Goal: Communication & Community: Participate in discussion

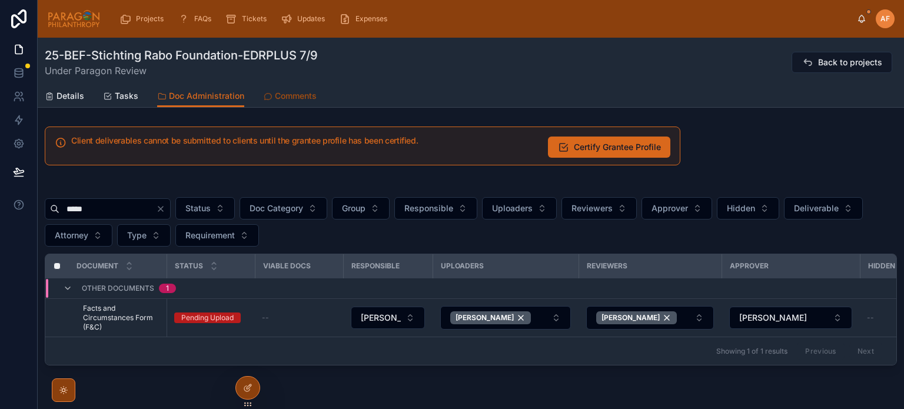
drag, startPoint x: 271, startPoint y: 112, endPoint x: 271, endPoint y: 100, distance: 12.4
click at [271, 109] on div "25-BEF-Stichting Rabo Foundation-EDRPLUS 7/9 Under Paragon Review Back to proje…" at bounding box center [471, 242] width 866 height 408
click at [271, 100] on icon at bounding box center [267, 96] width 9 height 9
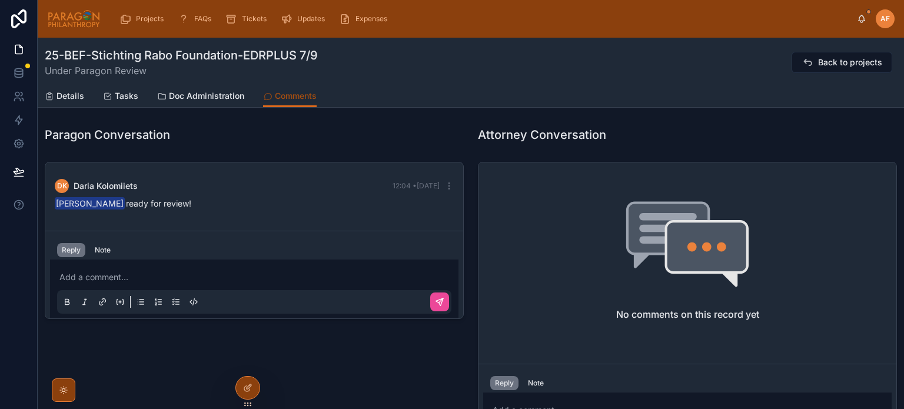
scroll to position [184, 0]
click at [152, 278] on p at bounding box center [256, 277] width 394 height 12
click at [438, 305] on icon at bounding box center [439, 301] width 9 height 9
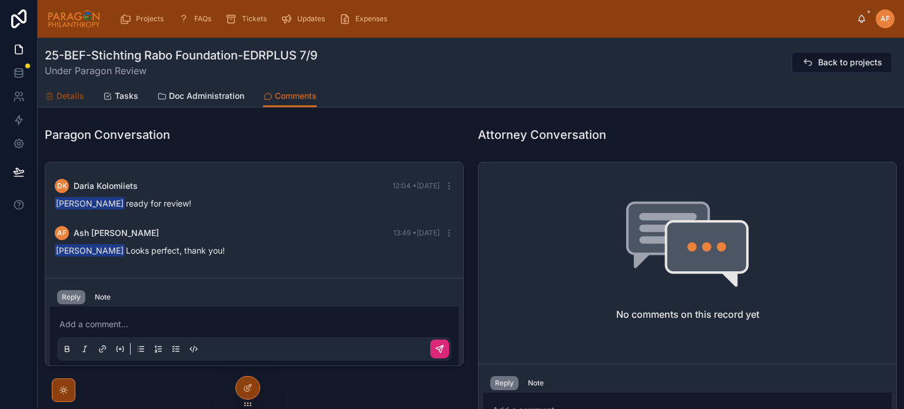
click at [66, 95] on span "Details" at bounding box center [70, 96] width 28 height 12
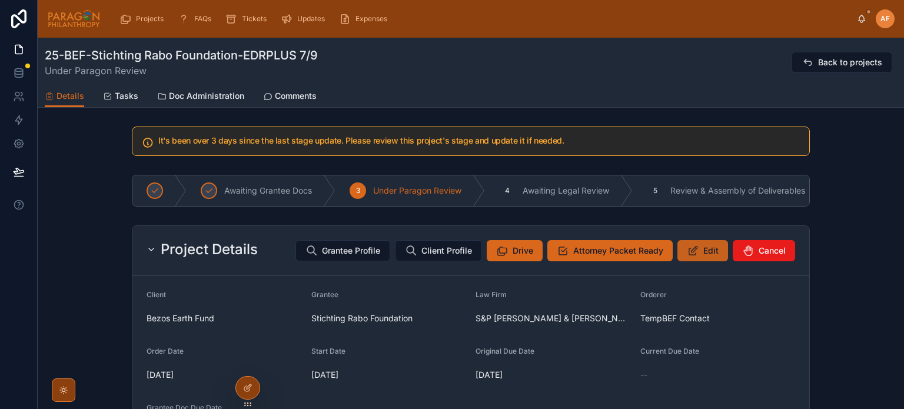
drag, startPoint x: 703, startPoint y: 270, endPoint x: 694, endPoint y: 258, distance: 14.4
click at [703, 270] on div "Project Details Grantee Profile Client Profile Drive Attorney Packet Ready Edit…" at bounding box center [470, 251] width 677 height 50
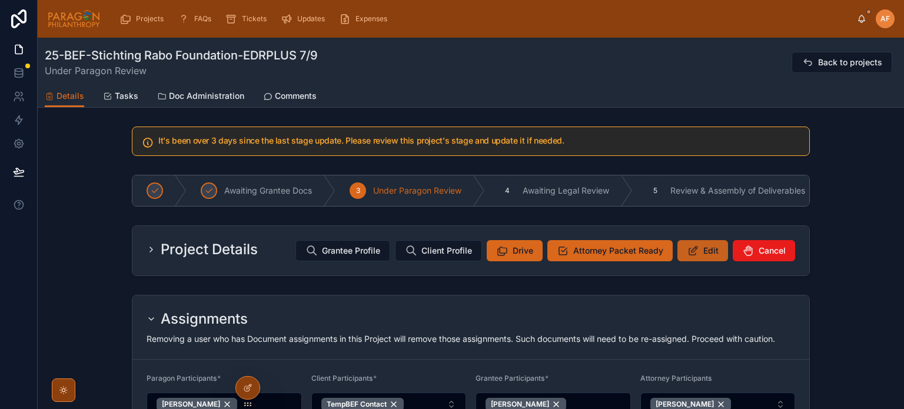
click at [694, 257] on icon at bounding box center [693, 251] width 12 height 12
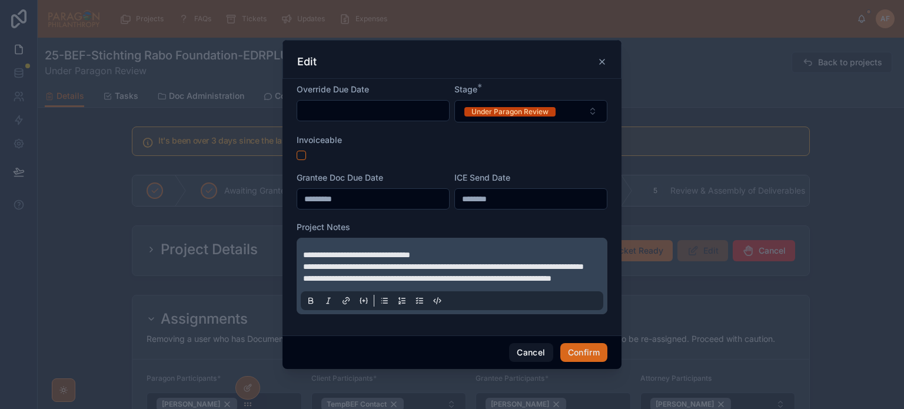
click at [302, 242] on div "**********" at bounding box center [452, 276] width 302 height 68
click at [303, 251] on span "**********" at bounding box center [356, 255] width 107 height 8
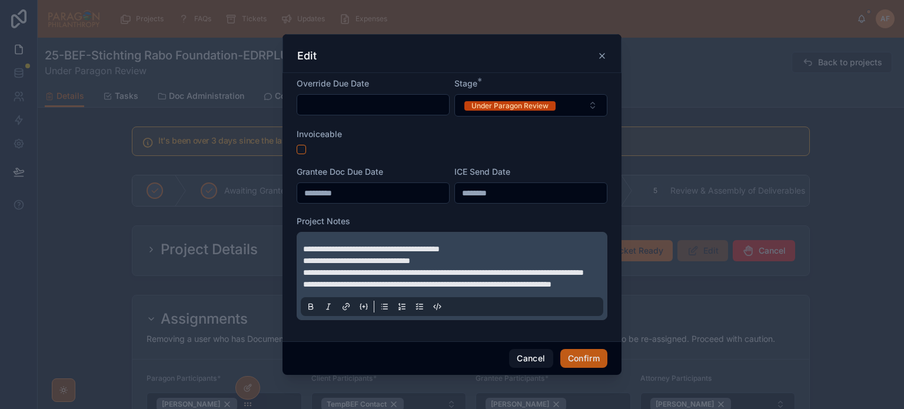
click at [586, 368] on button "Confirm" at bounding box center [583, 358] width 47 height 19
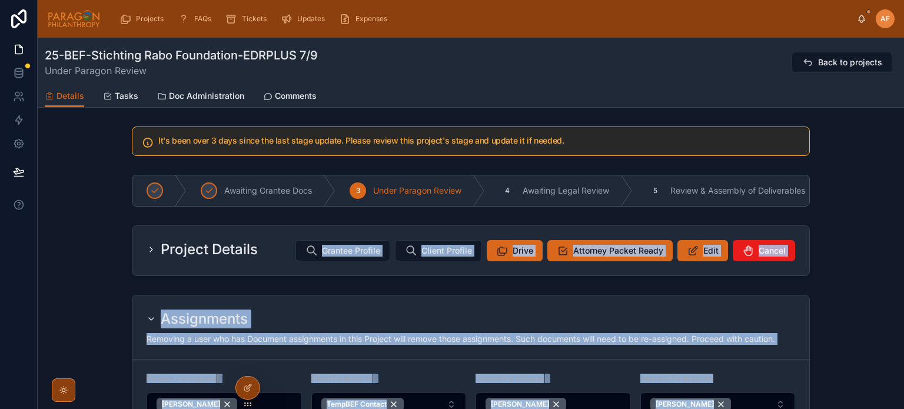
drag, startPoint x: 488, startPoint y: 233, endPoint x: 643, endPoint y: 326, distance: 180.6
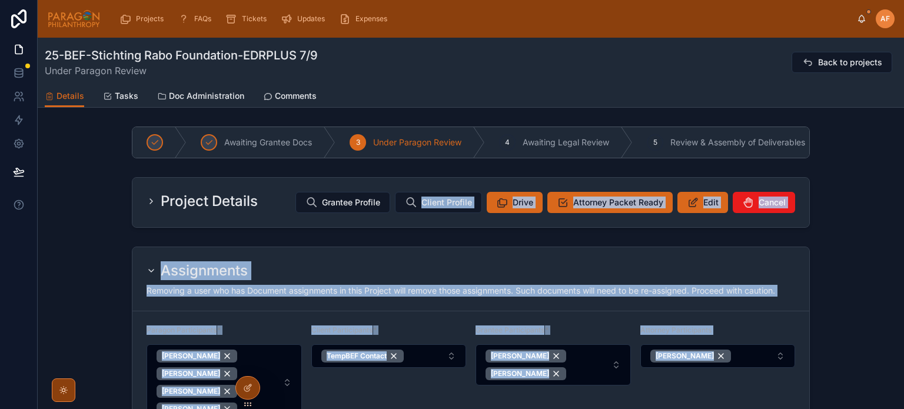
click at [636, 307] on div "Assignments Removing a user who has Document assignments in this Project will r…" at bounding box center [470, 279] width 677 height 64
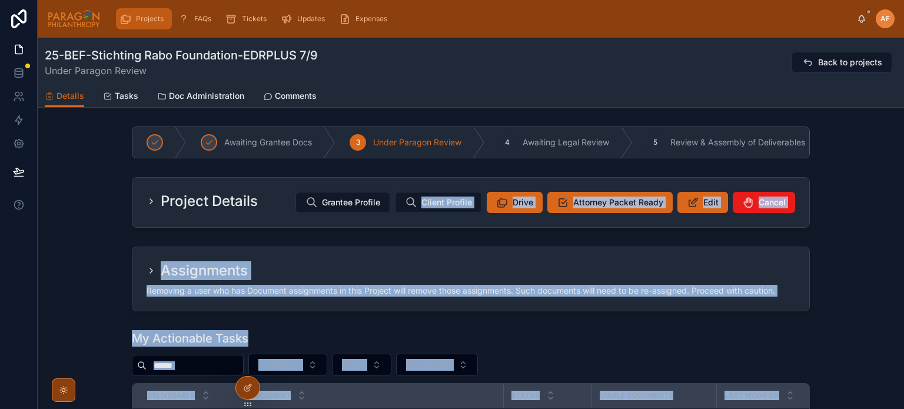
click at [152, 21] on span "Projects" at bounding box center [150, 18] width 28 height 9
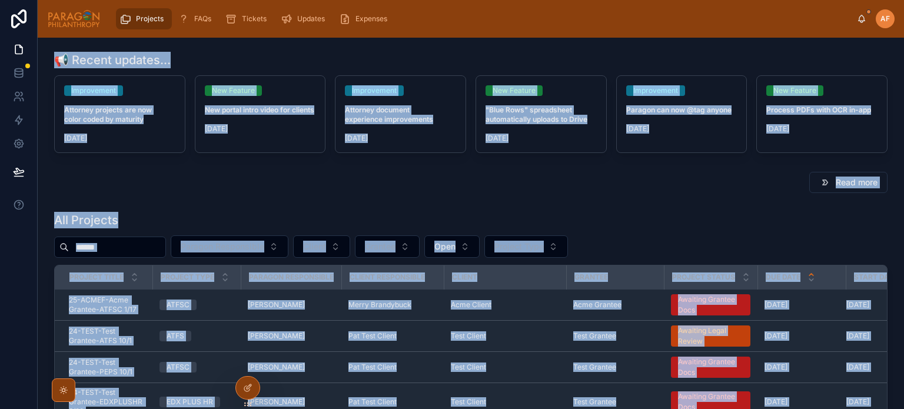
click at [338, 214] on div "All Projects" at bounding box center [470, 220] width 833 height 16
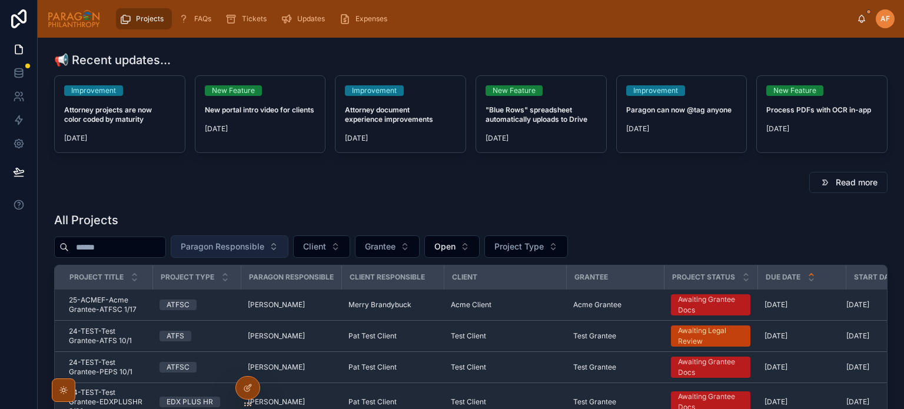
click at [253, 247] on span "Paragon Responsible" at bounding box center [223, 247] width 84 height 12
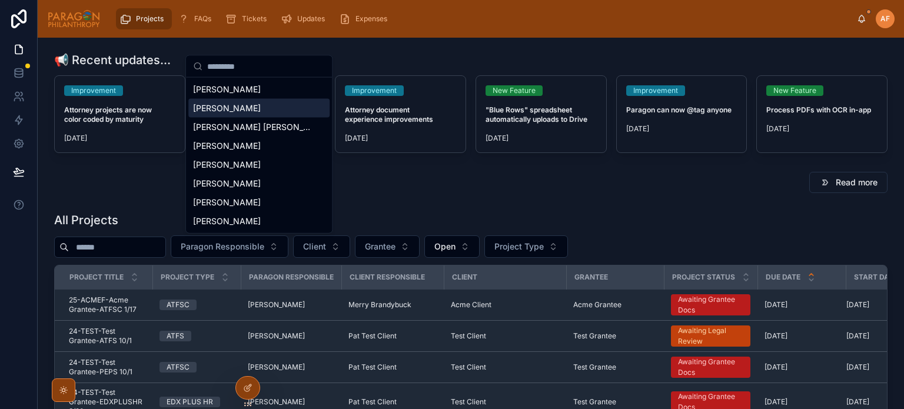
click at [240, 102] on span "[PERSON_NAME]" at bounding box center [227, 108] width 68 height 12
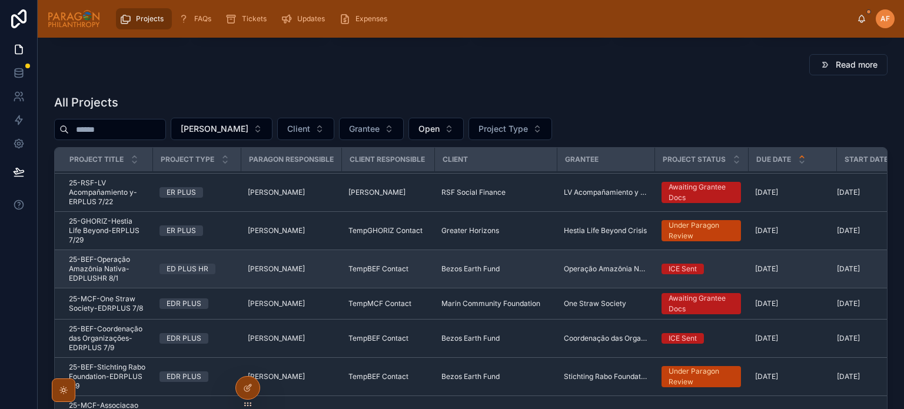
scroll to position [118, 0]
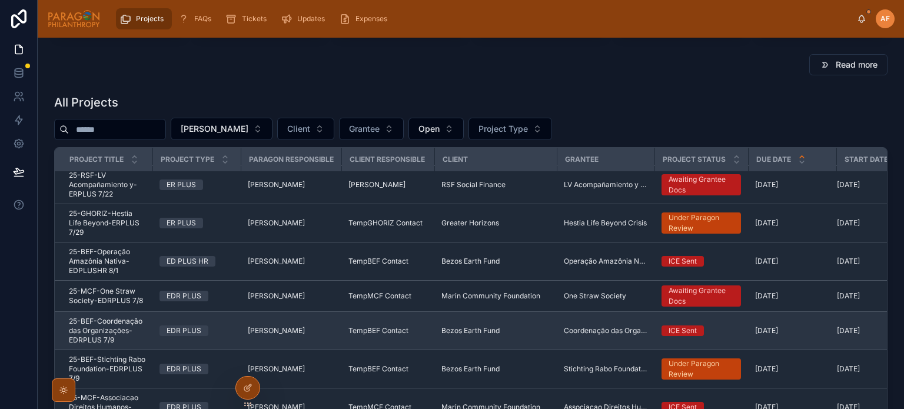
click at [228, 325] on div "EDR PLUS" at bounding box center [196, 330] width 74 height 11
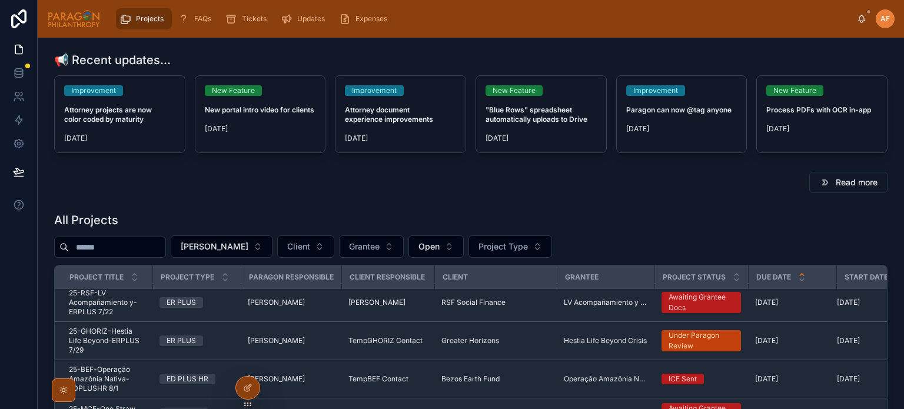
scroll to position [118, 0]
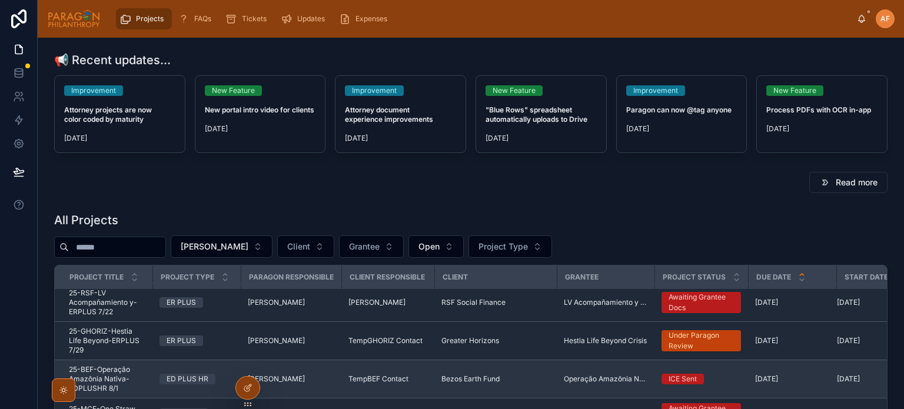
click at [209, 374] on span "ED PLUS HR" at bounding box center [187, 379] width 56 height 11
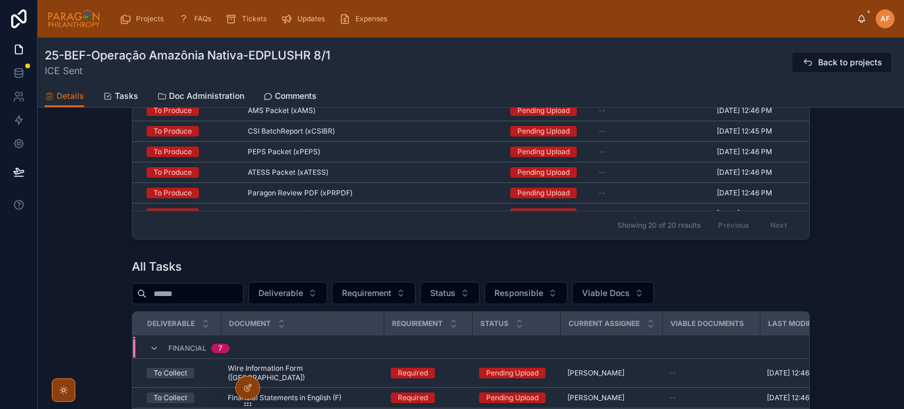
scroll to position [617, 0]
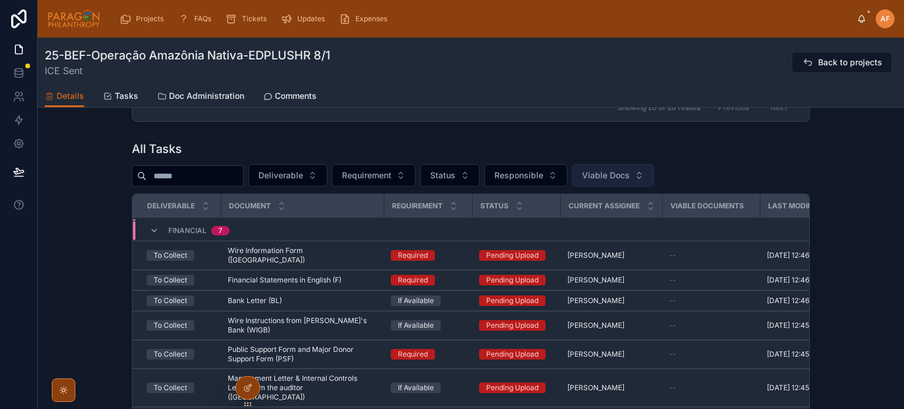
click at [643, 172] on button "Viable Docs" at bounding box center [613, 175] width 82 height 22
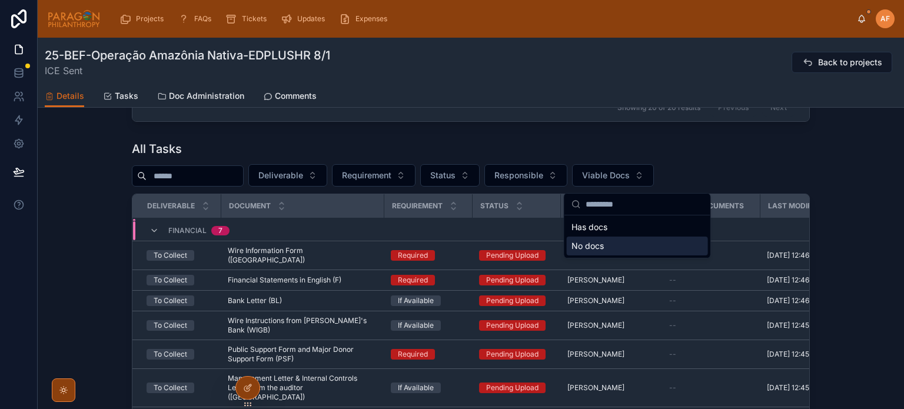
click at [592, 245] on div "No docs" at bounding box center [637, 246] width 141 height 19
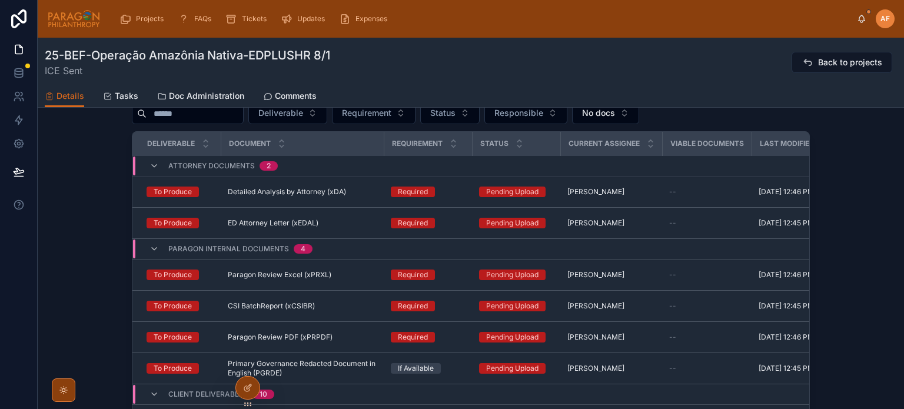
scroll to position [539, 0]
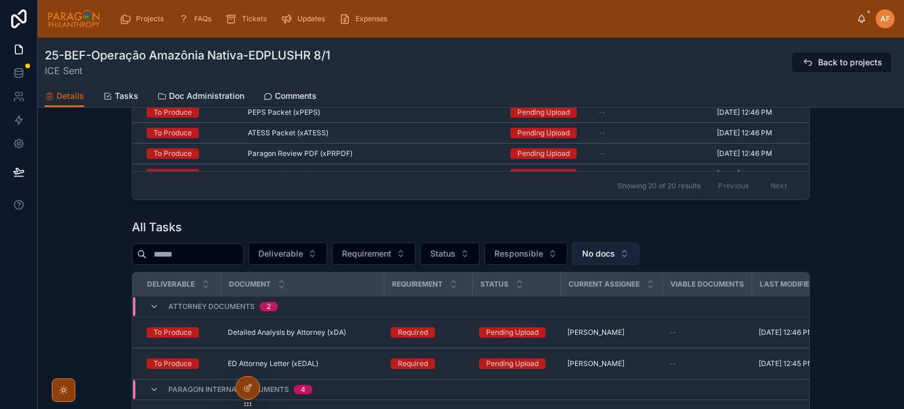
click at [615, 254] on span "No docs" at bounding box center [598, 254] width 33 height 12
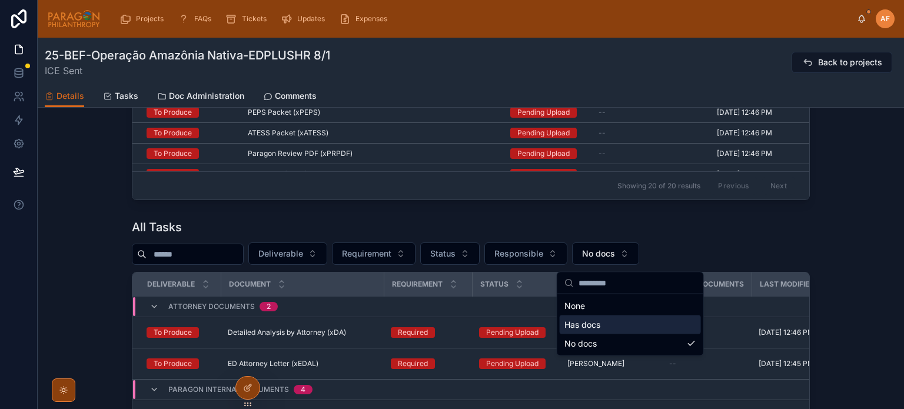
click at [574, 322] on div "Has docs" at bounding box center [630, 324] width 141 height 19
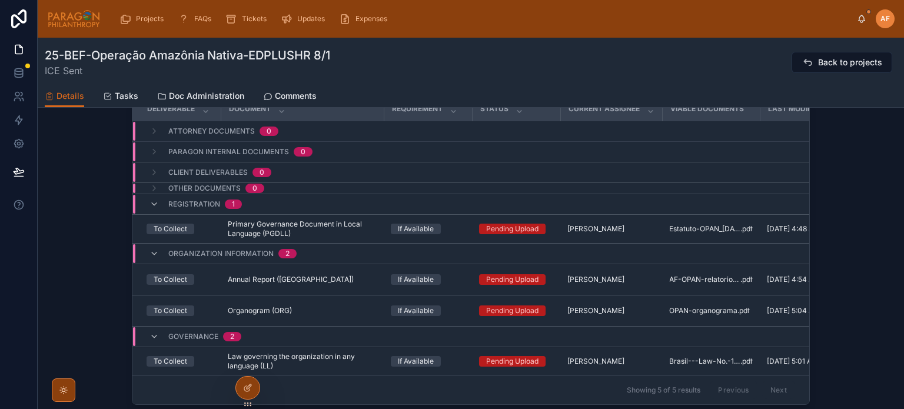
scroll to position [716, 0]
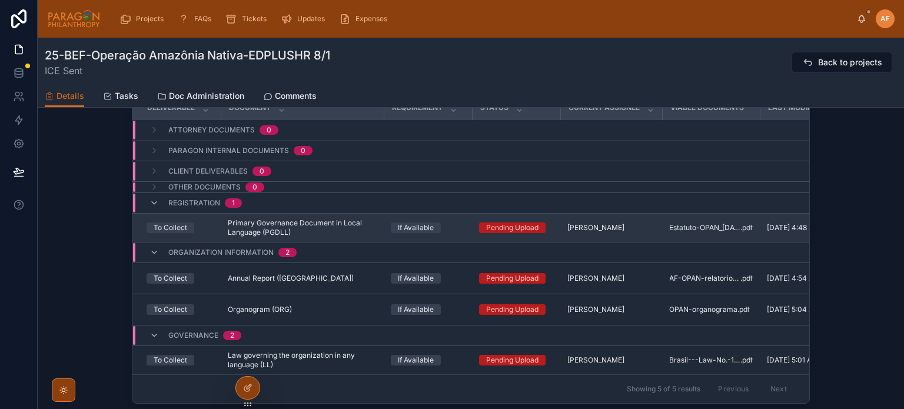
click at [446, 232] on div "If Available" at bounding box center [428, 227] width 74 height 11
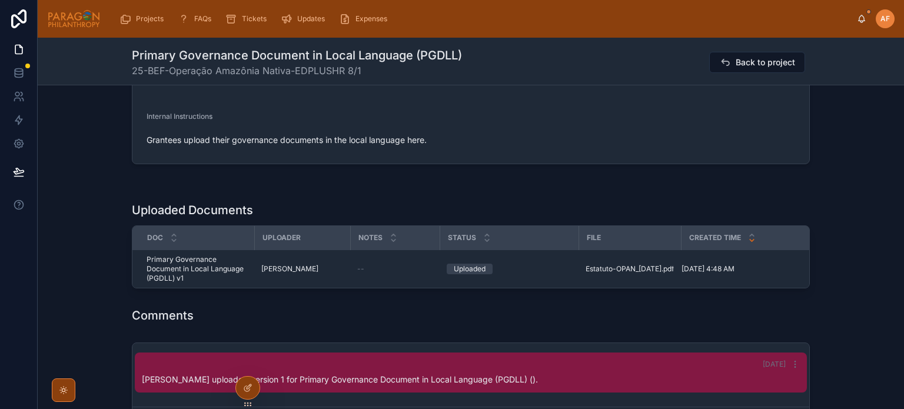
scroll to position [588, 0]
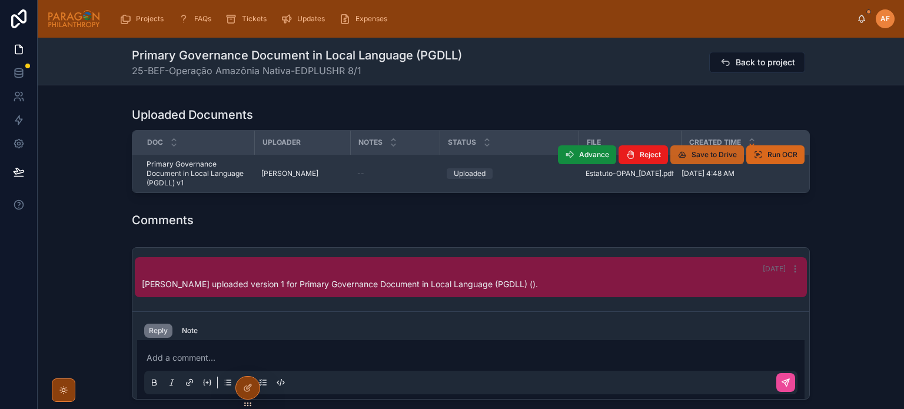
click at [704, 145] on button "Save to Drive" at bounding box center [707, 154] width 74 height 19
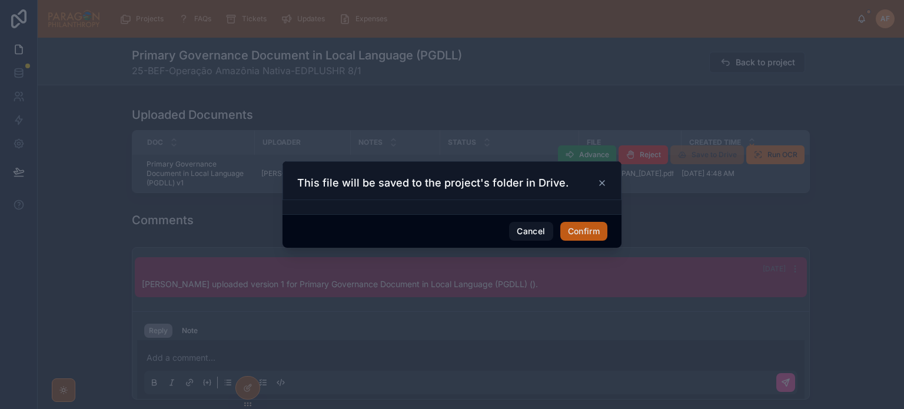
click at [570, 234] on button "Confirm" at bounding box center [583, 231] width 47 height 19
click at [552, 99] on div at bounding box center [452, 204] width 904 height 409
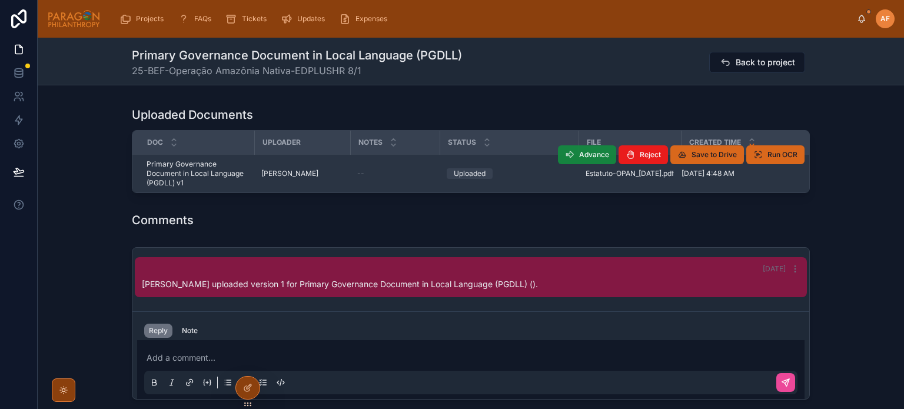
click at [577, 158] on button "Advance" at bounding box center [587, 154] width 58 height 19
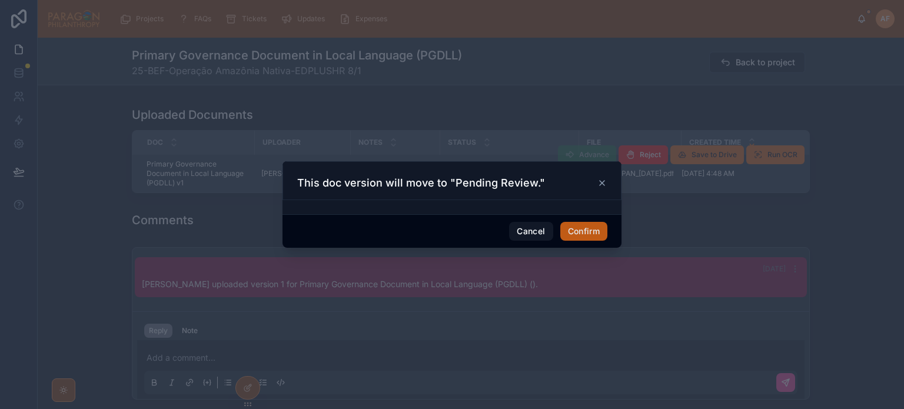
click at [573, 226] on button "Confirm" at bounding box center [583, 231] width 47 height 19
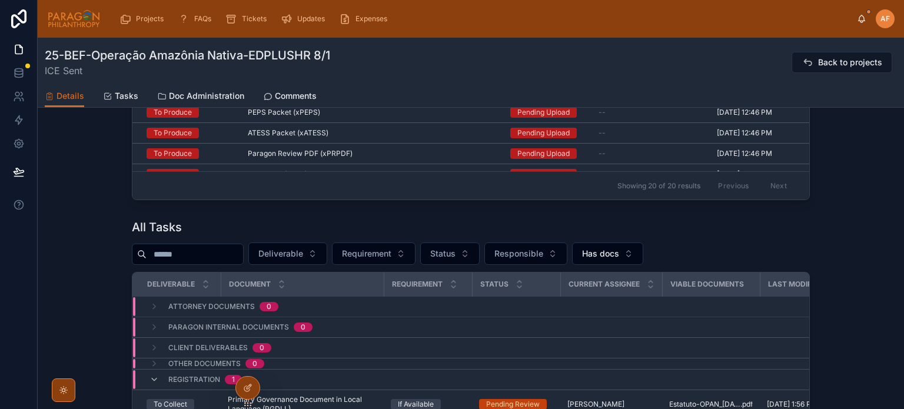
scroll to position [794, 0]
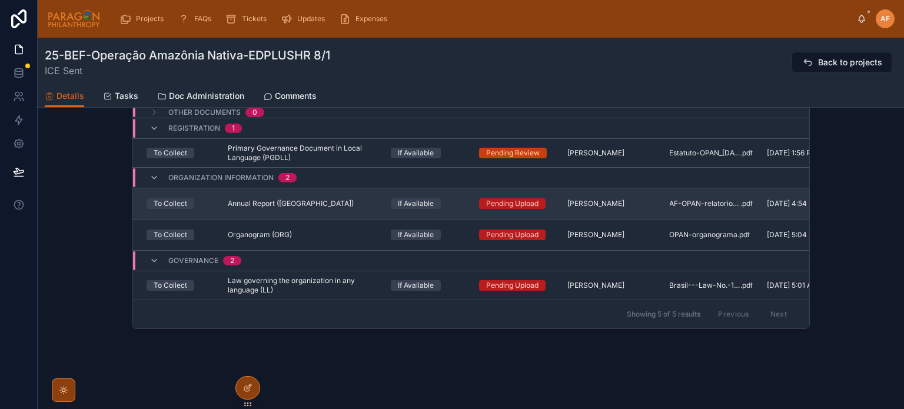
click at [457, 204] on div "If Available" at bounding box center [428, 203] width 74 height 11
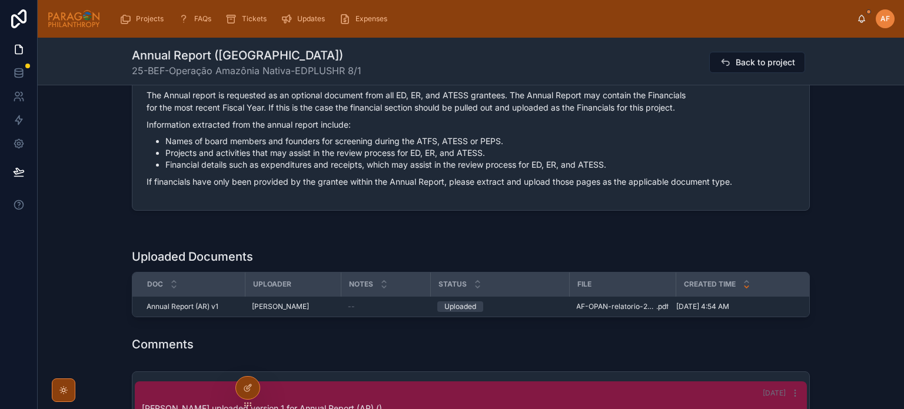
scroll to position [530, 0]
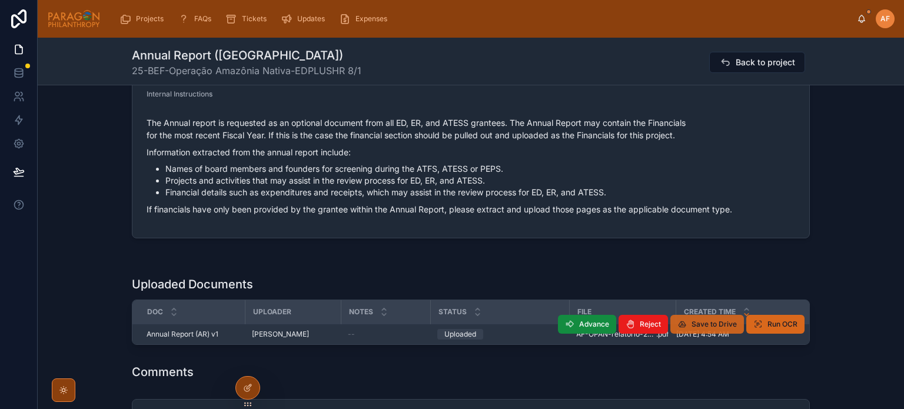
click at [694, 320] on span "Save to Drive" at bounding box center [713, 324] width 45 height 9
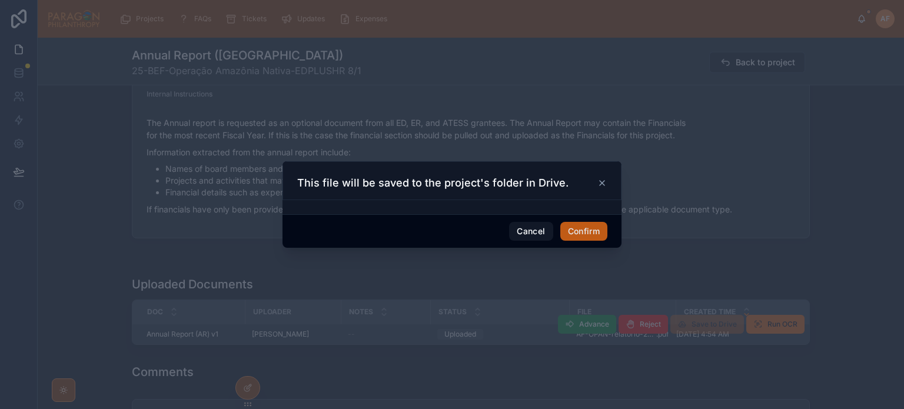
click at [578, 231] on button "Confirm" at bounding box center [583, 231] width 47 height 19
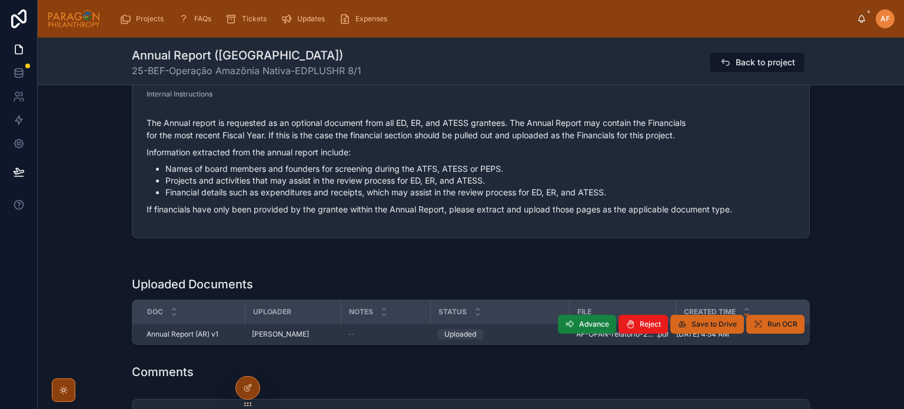
click at [589, 328] on button "Advance" at bounding box center [587, 324] width 58 height 19
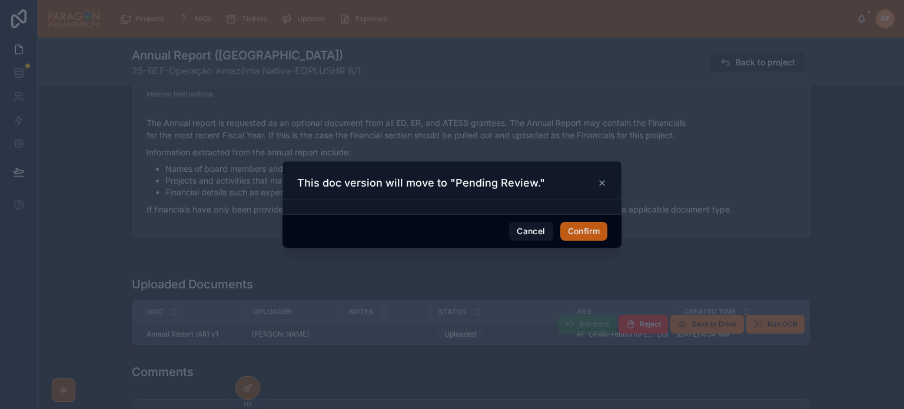
click at [573, 234] on button "Confirm" at bounding box center [583, 231] width 47 height 19
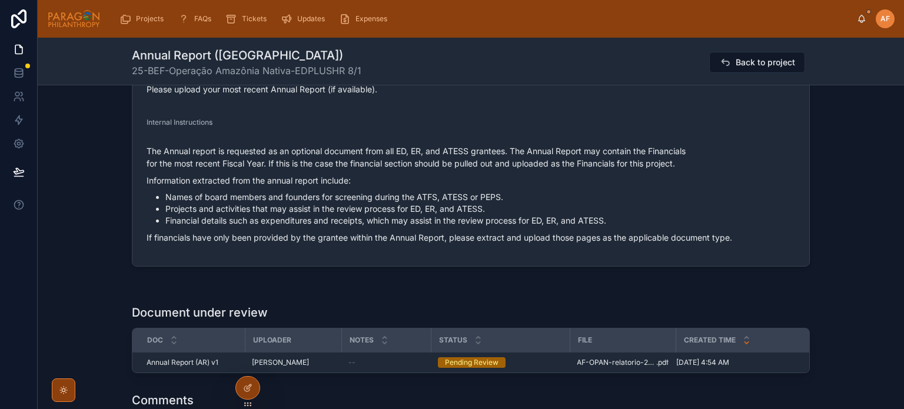
scroll to position [588, 0]
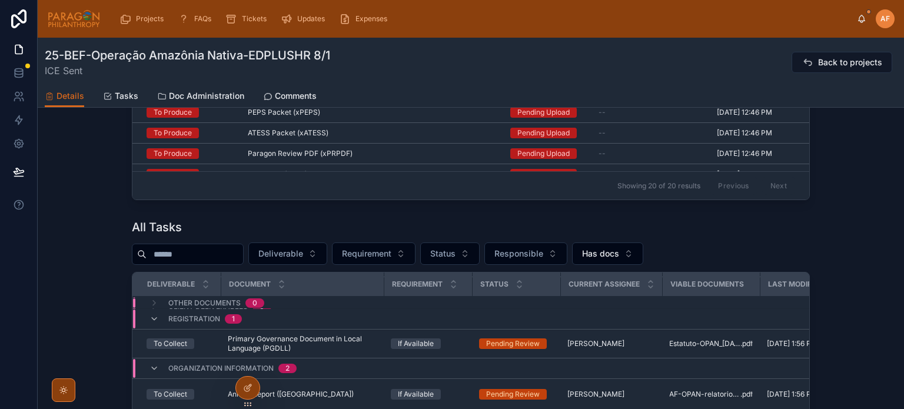
scroll to position [794, 0]
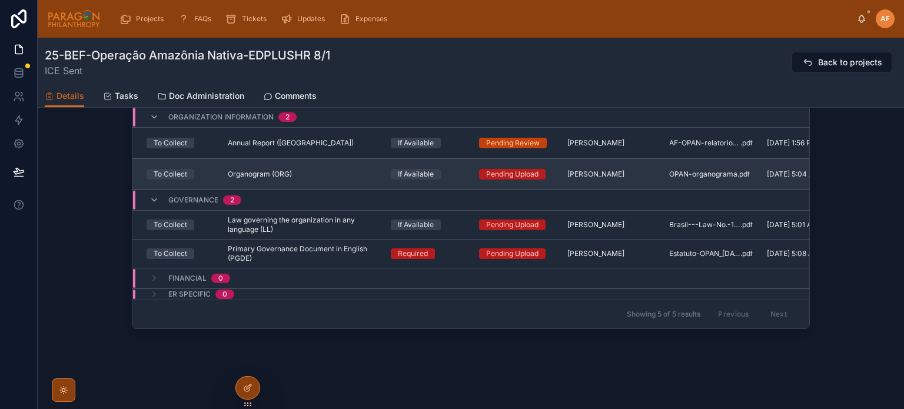
click at [450, 171] on div "If Available" at bounding box center [428, 174] width 74 height 11
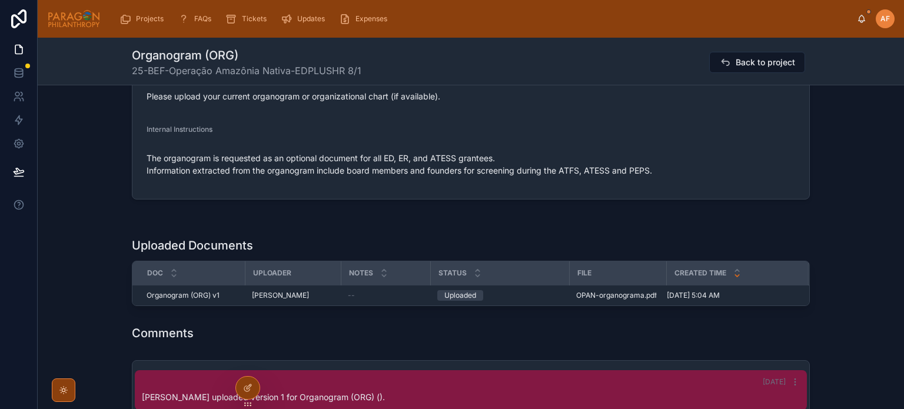
scroll to position [471, 0]
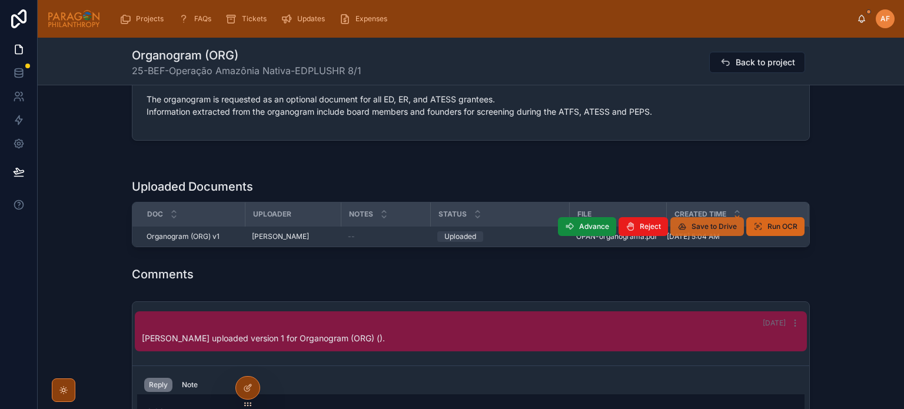
click at [705, 224] on span "Save to Drive" at bounding box center [713, 226] width 45 height 9
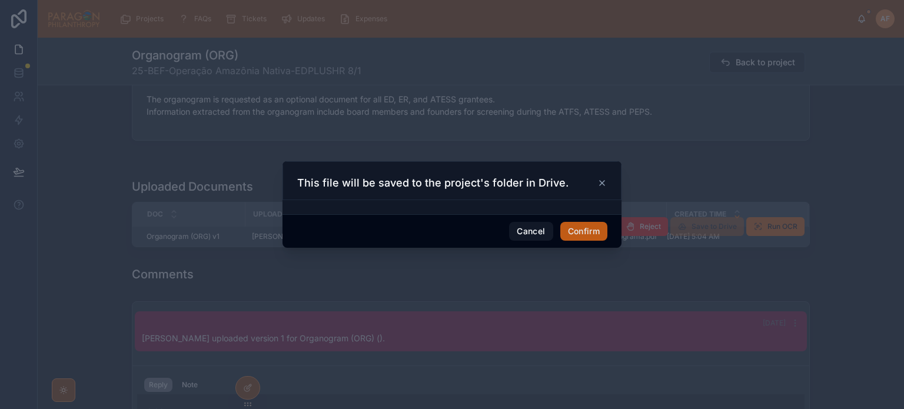
click at [572, 229] on button "Confirm" at bounding box center [583, 231] width 47 height 19
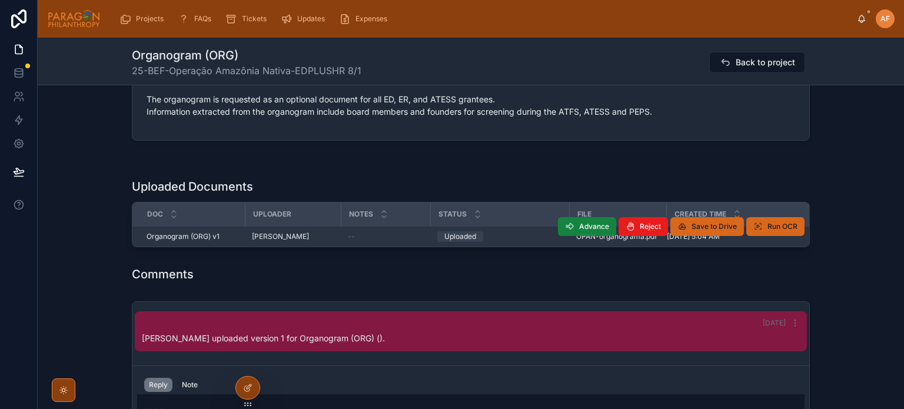
click at [579, 223] on span "Advance" at bounding box center [594, 226] width 30 height 9
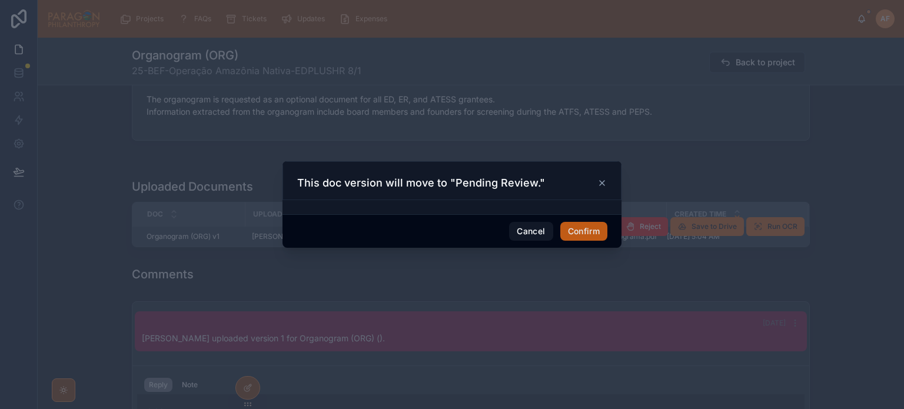
click at [578, 228] on button "Confirm" at bounding box center [583, 231] width 47 height 19
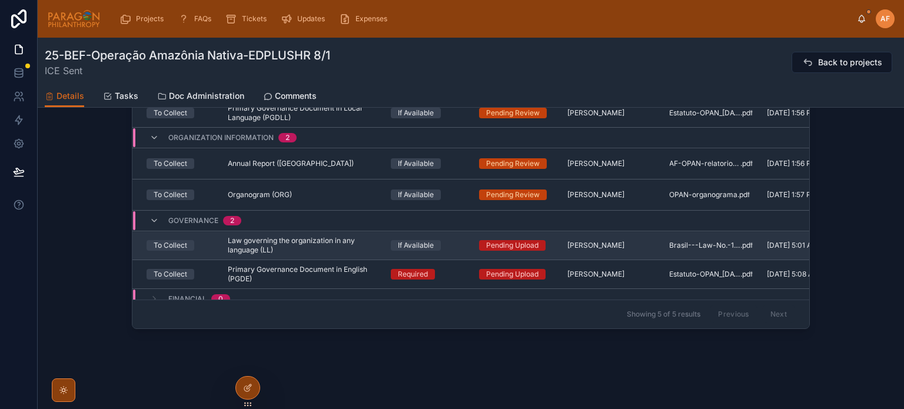
scroll to position [64, 0]
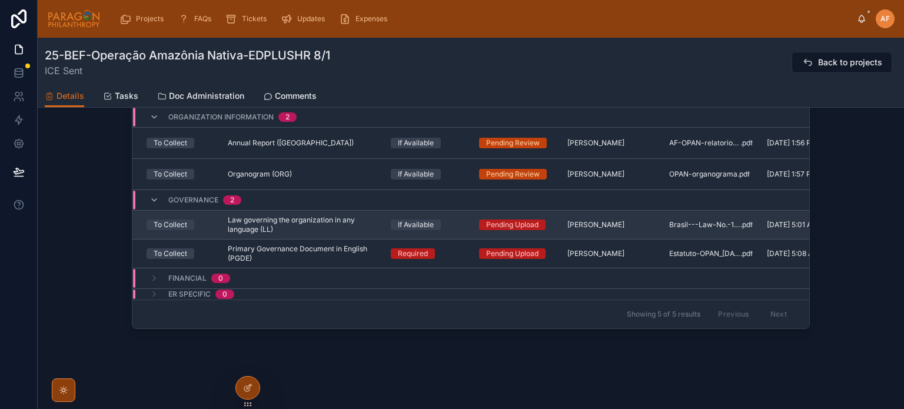
click at [451, 220] on div "If Available" at bounding box center [428, 225] width 74 height 11
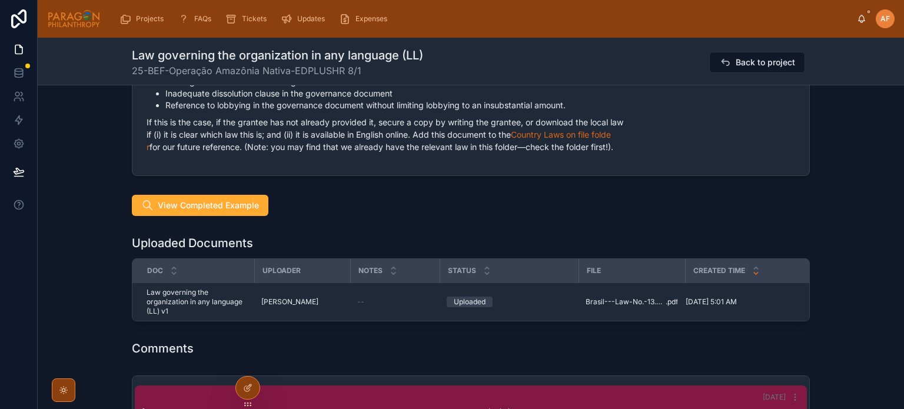
scroll to position [706, 0]
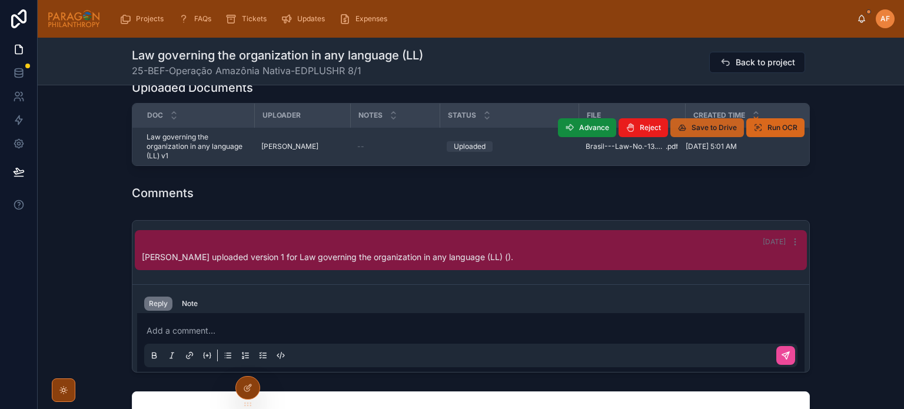
click at [714, 128] on span "Save to Drive" at bounding box center [713, 127] width 45 height 9
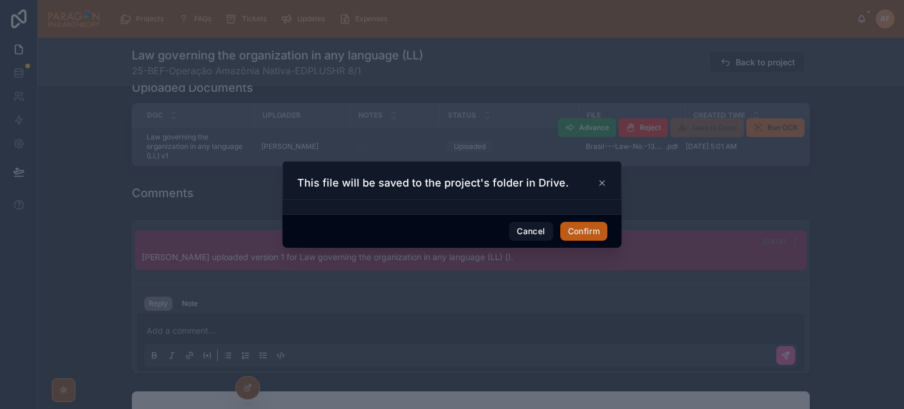
click at [584, 235] on button "Confirm" at bounding box center [583, 231] width 47 height 19
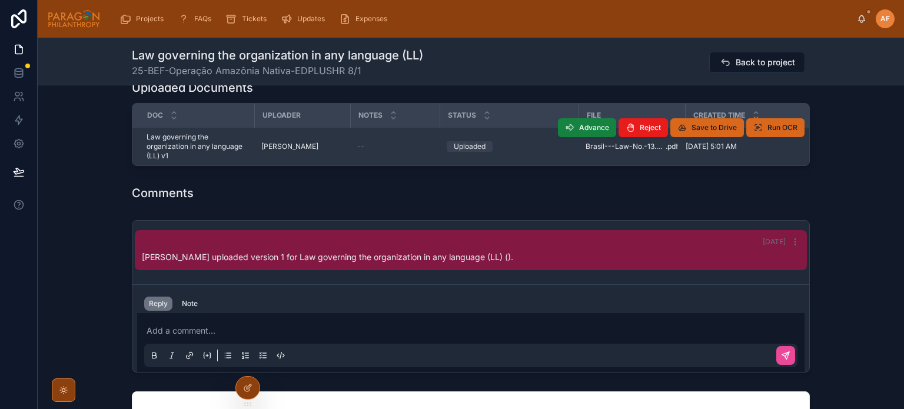
click at [585, 124] on span "Advance" at bounding box center [594, 127] width 30 height 9
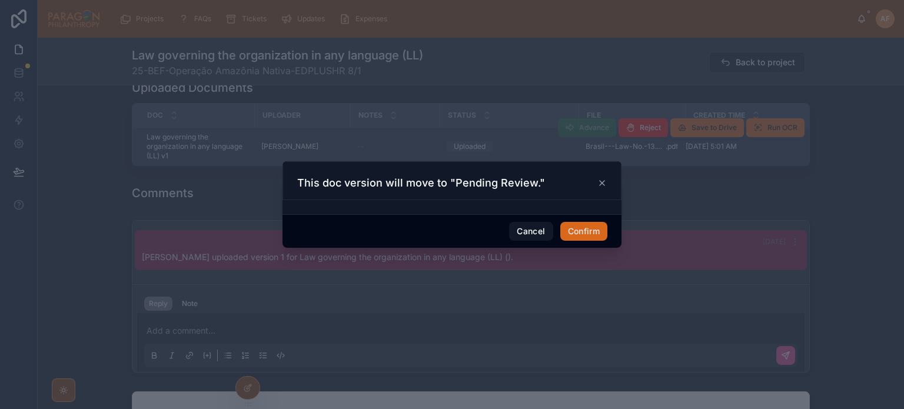
click at [589, 242] on div "Cancel Confirm" at bounding box center [451, 231] width 339 height 34
click at [586, 235] on button "Confirm" at bounding box center [583, 231] width 47 height 19
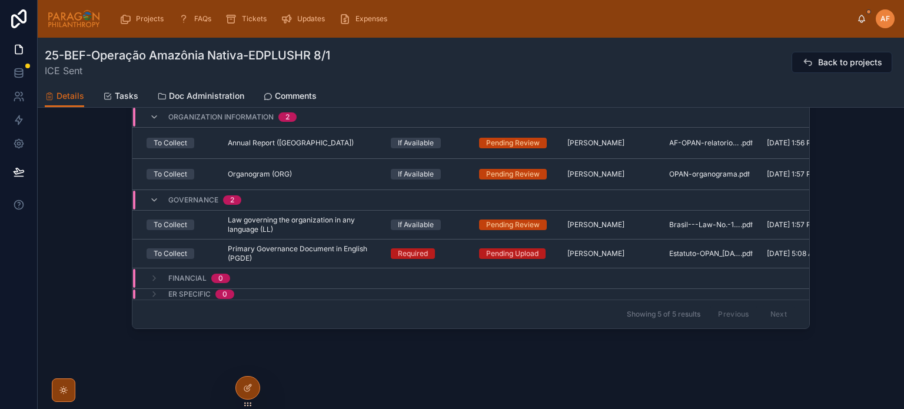
scroll to position [64, 0]
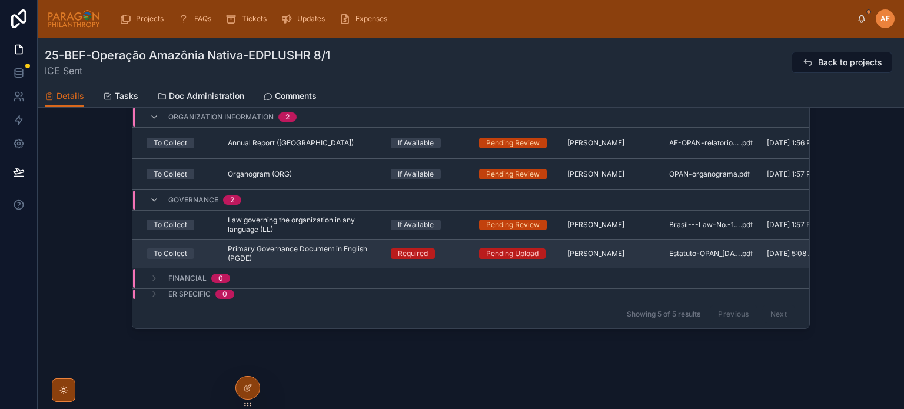
click at [455, 249] on div "Required" at bounding box center [428, 253] width 74 height 11
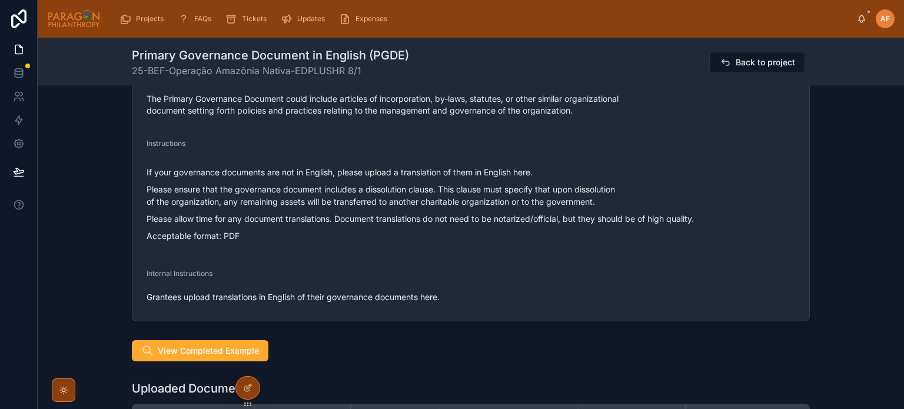
scroll to position [530, 0]
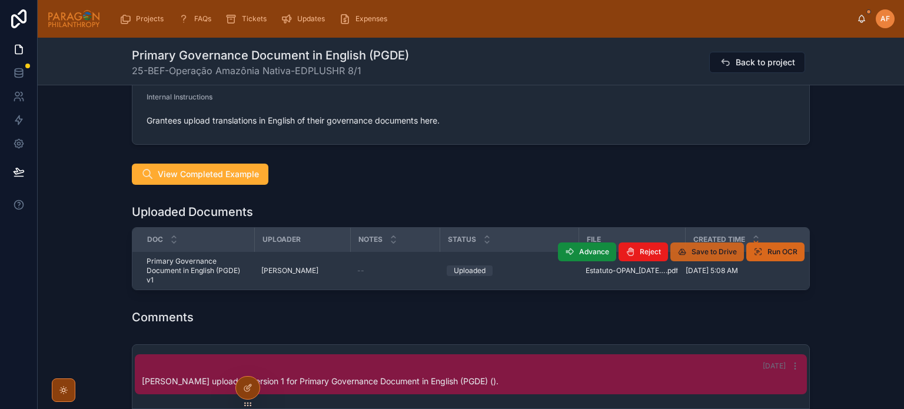
click at [691, 250] on span "Save to Drive" at bounding box center [713, 251] width 45 height 9
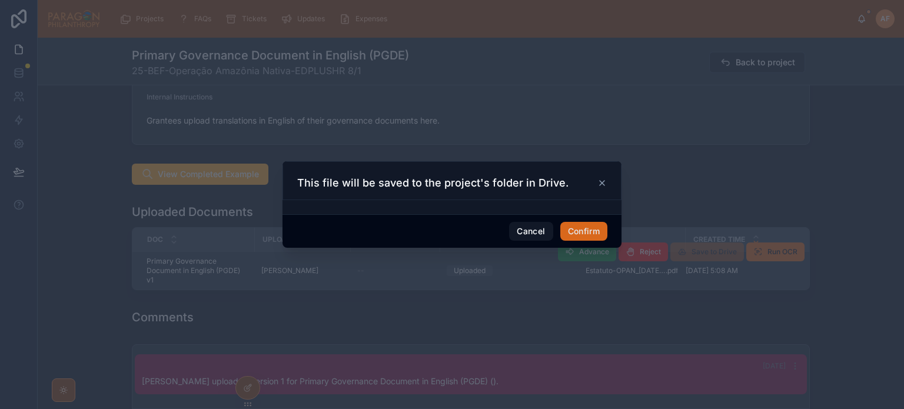
click at [575, 221] on div "Cancel Confirm" at bounding box center [451, 231] width 339 height 34
click at [580, 229] on button "Confirm" at bounding box center [583, 231] width 47 height 19
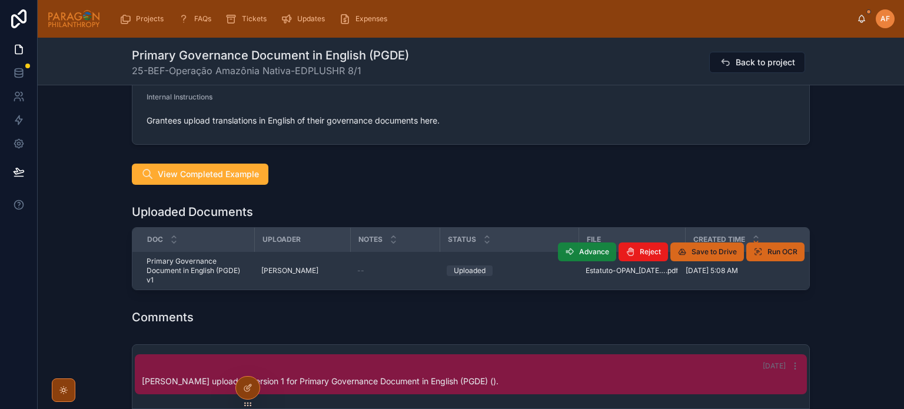
click at [576, 253] on button "Advance" at bounding box center [587, 251] width 58 height 19
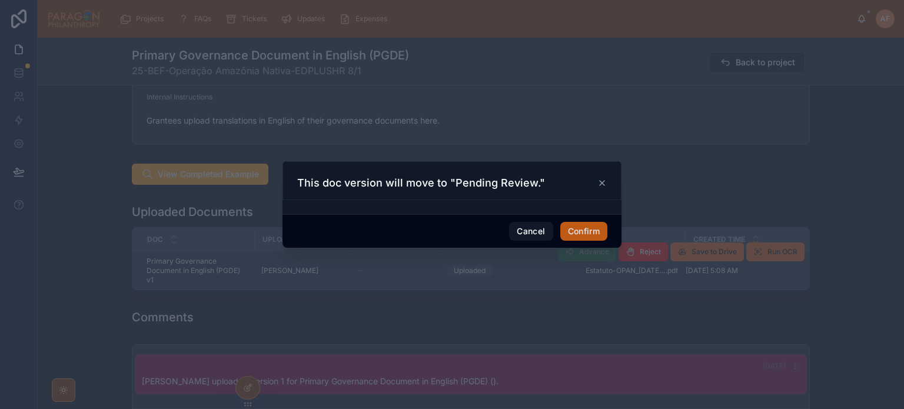
click at [590, 228] on button "Confirm" at bounding box center [583, 231] width 47 height 19
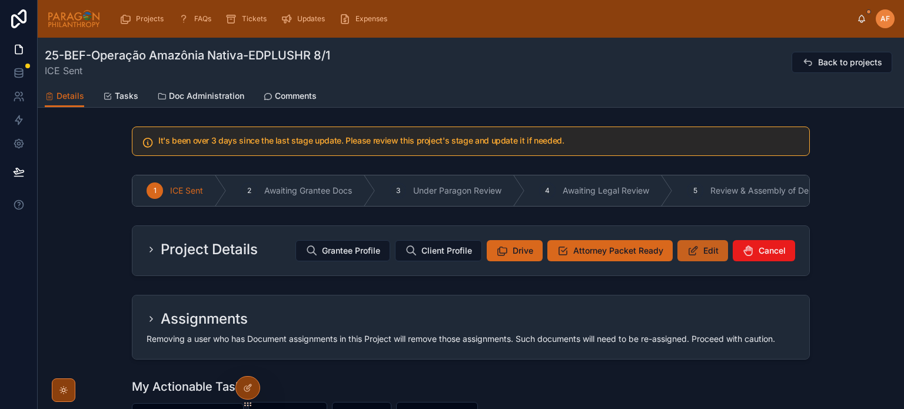
click at [695, 251] on icon at bounding box center [693, 251] width 12 height 12
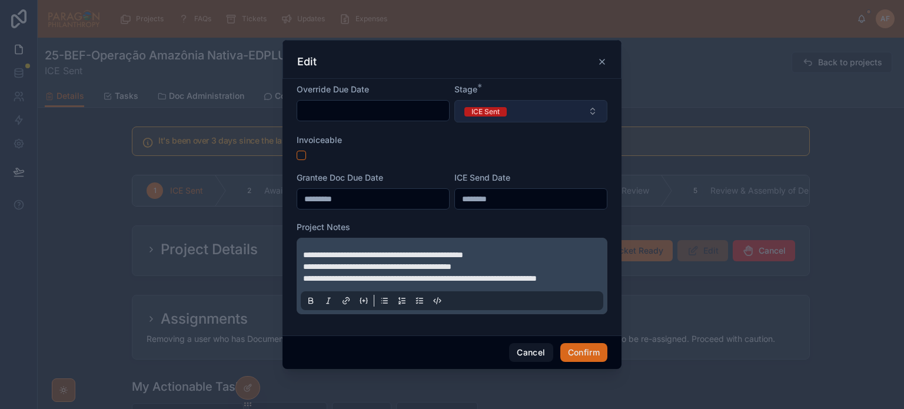
click at [541, 109] on button "ICE Sent" at bounding box center [530, 111] width 153 height 22
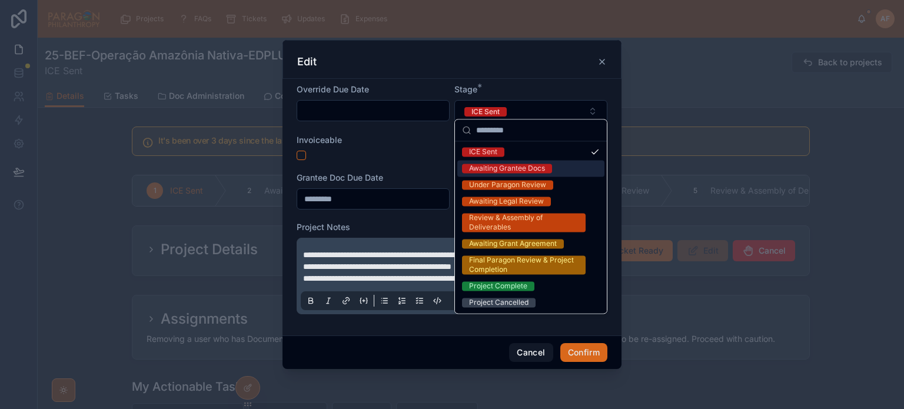
click at [494, 169] on div "Awaiting Grantee Docs" at bounding box center [507, 168] width 76 height 9
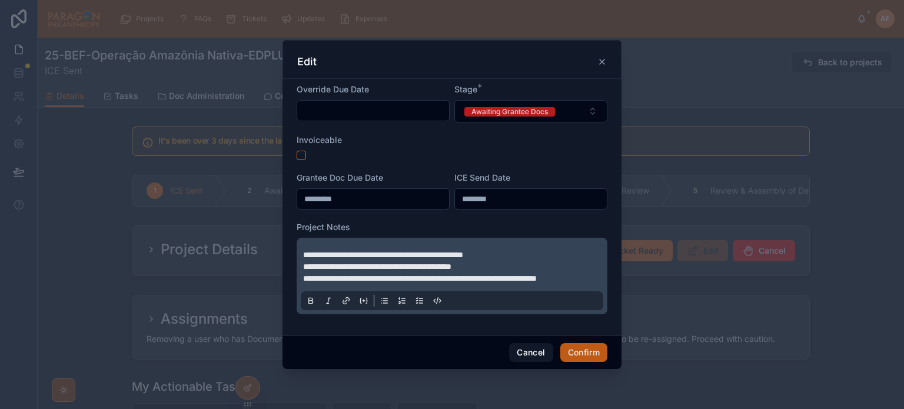
click at [589, 354] on button "Confirm" at bounding box center [583, 352] width 47 height 19
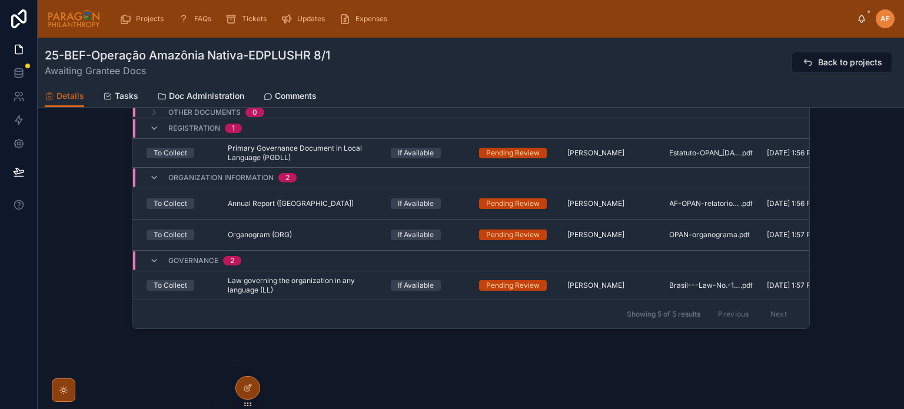
scroll to position [64, 0]
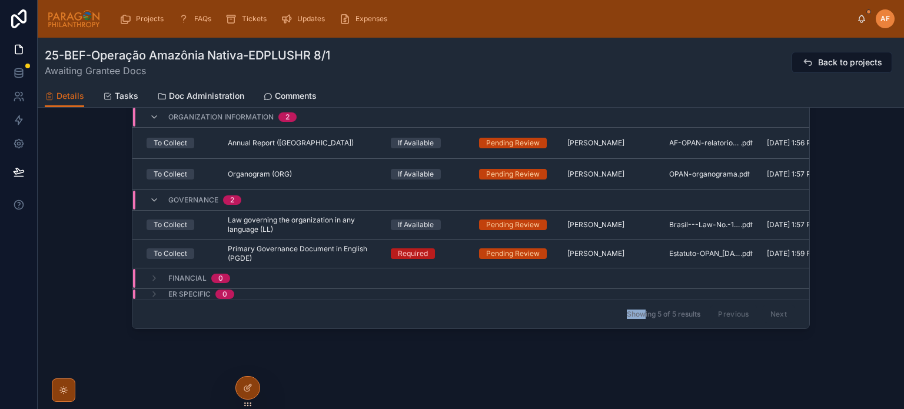
drag, startPoint x: 459, startPoint y: 321, endPoint x: 553, endPoint y: 345, distance: 96.6
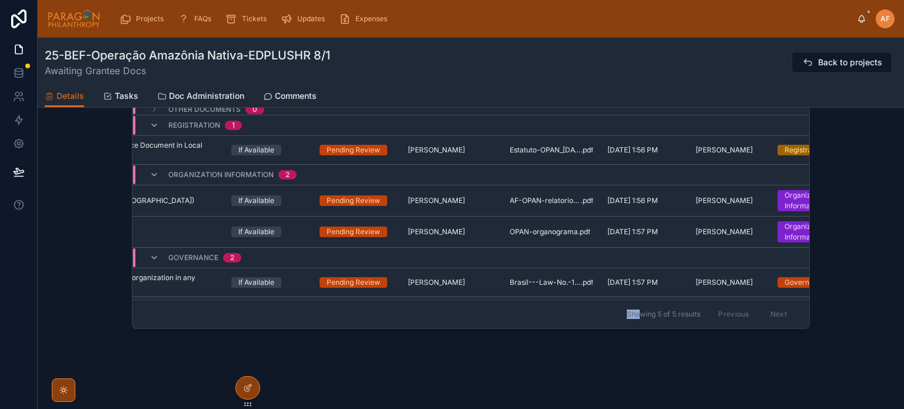
scroll to position [0, 159]
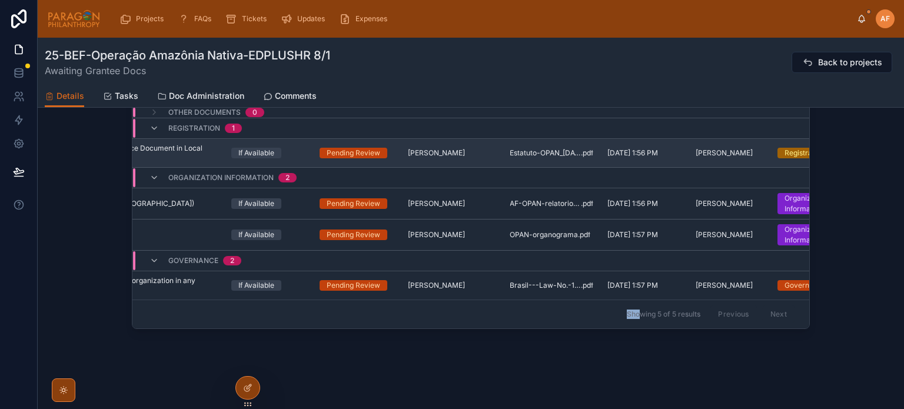
click at [303, 150] on td "If Available" at bounding box center [268, 153] width 88 height 29
click at [297, 149] on div "If Available" at bounding box center [268, 153] width 74 height 11
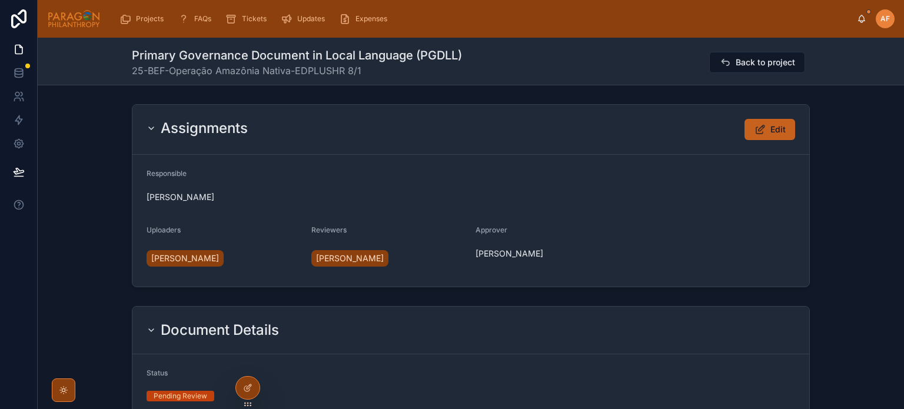
click at [759, 127] on icon at bounding box center [760, 130] width 12 height 12
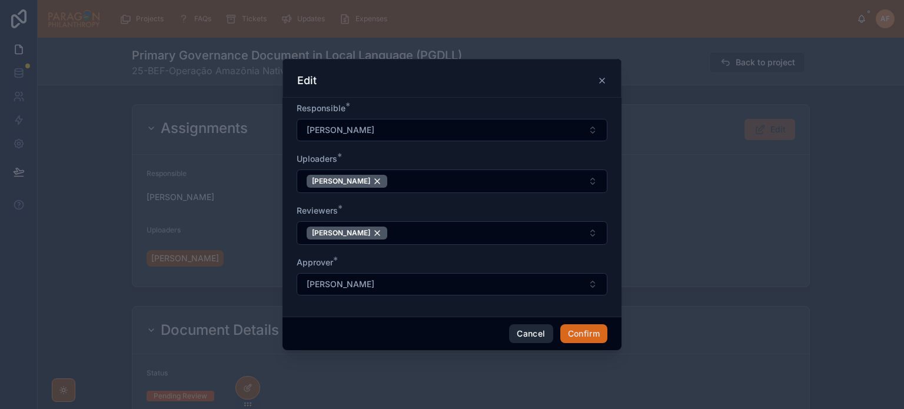
click at [530, 330] on button "Cancel" at bounding box center [531, 333] width 44 height 19
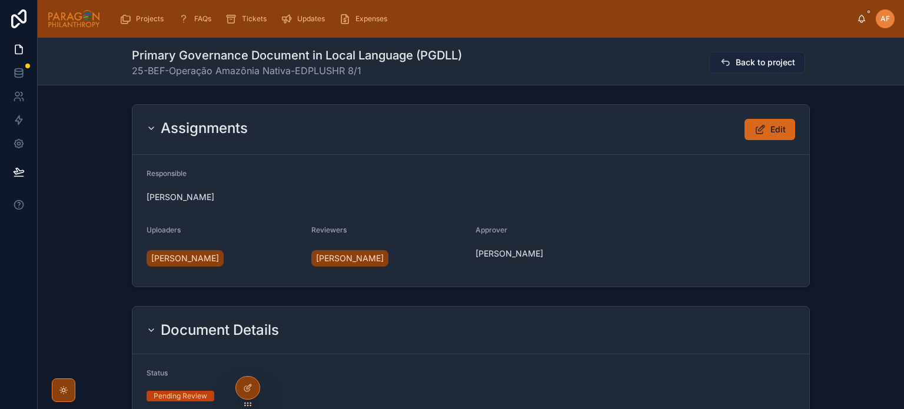
click at [774, 69] on button "Back to project" at bounding box center [757, 62] width 96 height 21
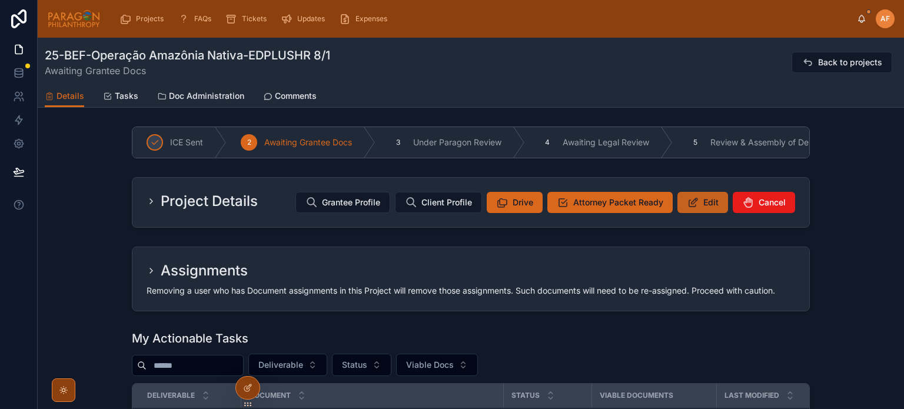
click at [704, 213] on button "Edit" at bounding box center [702, 202] width 51 height 21
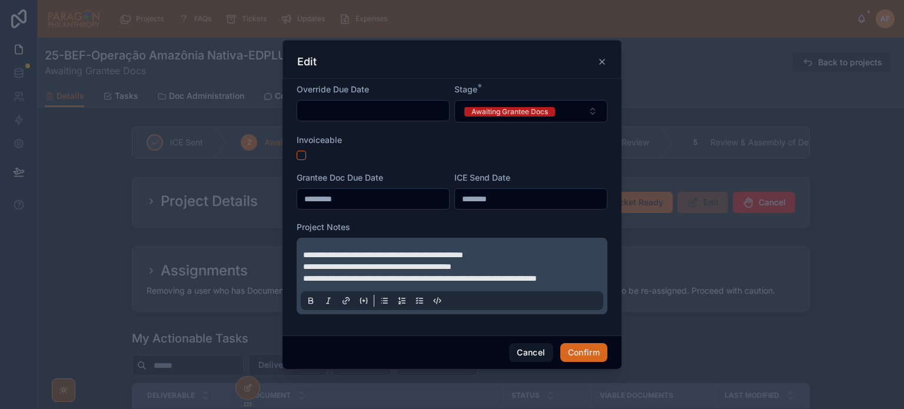
click at [304, 251] on span "**********" at bounding box center [383, 255] width 160 height 8
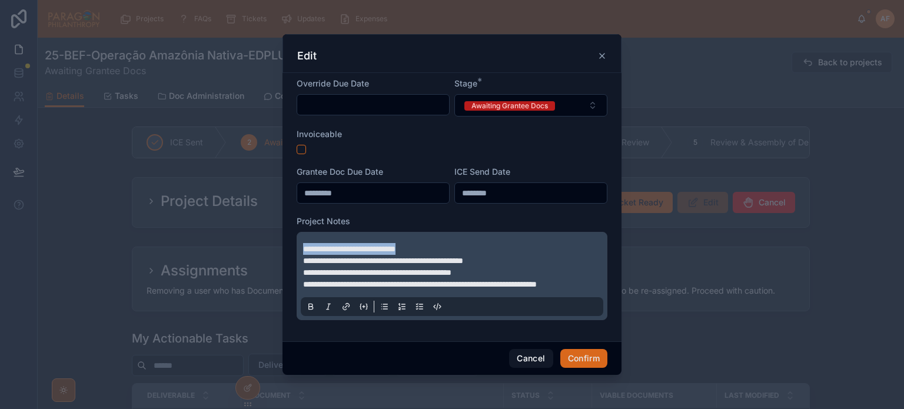
drag, startPoint x: 425, startPoint y: 244, endPoint x: 226, endPoint y: 226, distance: 199.7
click at [226, 226] on div "**********" at bounding box center [452, 204] width 904 height 409
click at [574, 353] on div "Cancel Confirm" at bounding box center [451, 358] width 339 height 34
click at [581, 360] on button "Confirm" at bounding box center [583, 358] width 47 height 19
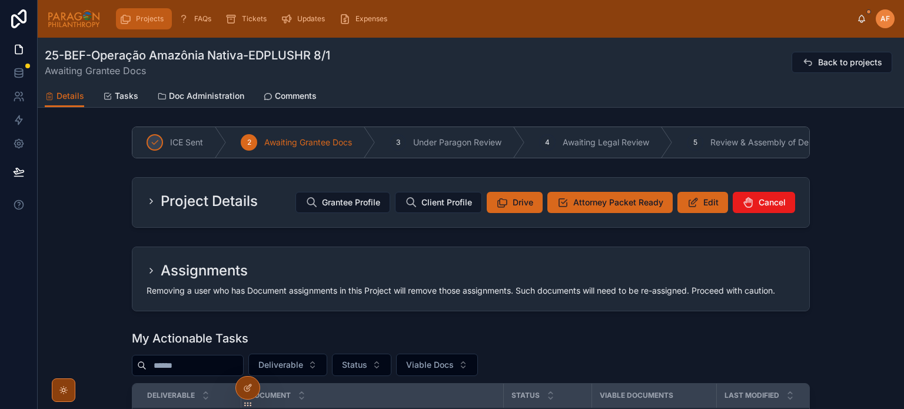
click at [144, 20] on span "Projects" at bounding box center [150, 18] width 28 height 9
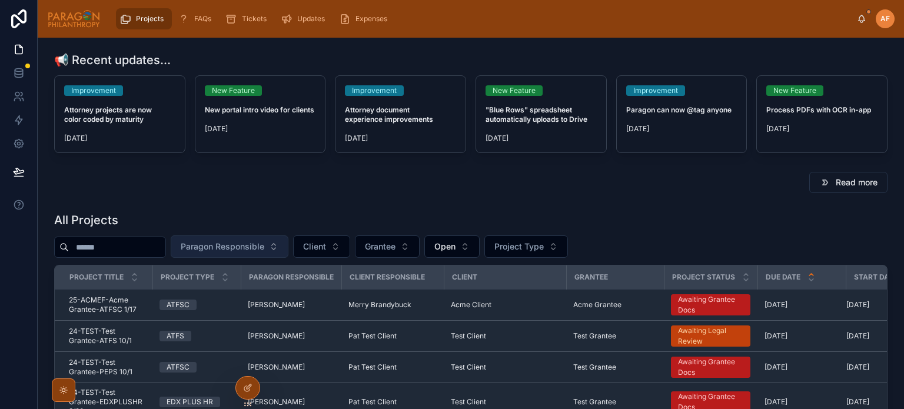
click at [260, 238] on button "Paragon Responsible" at bounding box center [230, 246] width 118 height 22
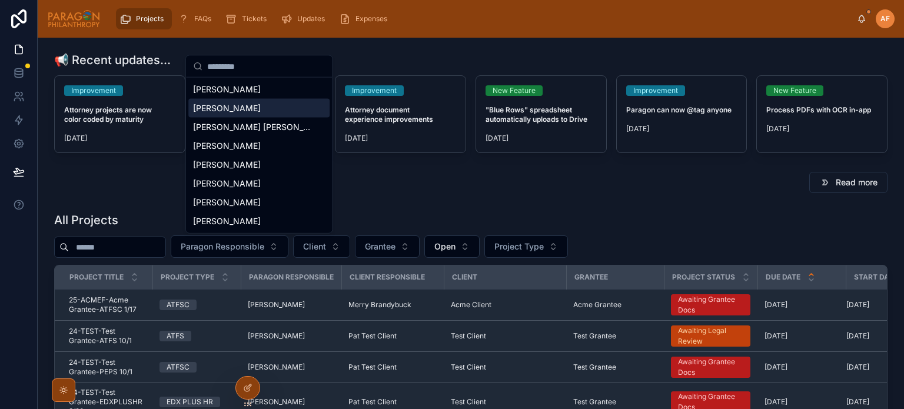
click at [208, 109] on span "[PERSON_NAME]" at bounding box center [227, 108] width 68 height 12
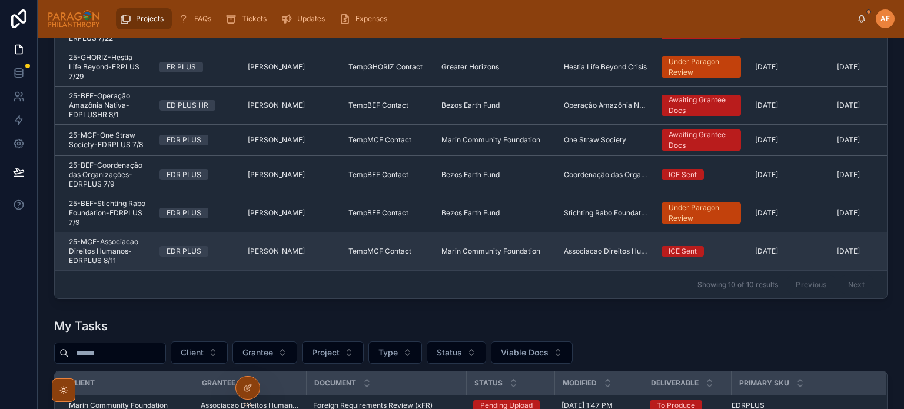
scroll to position [294, 0]
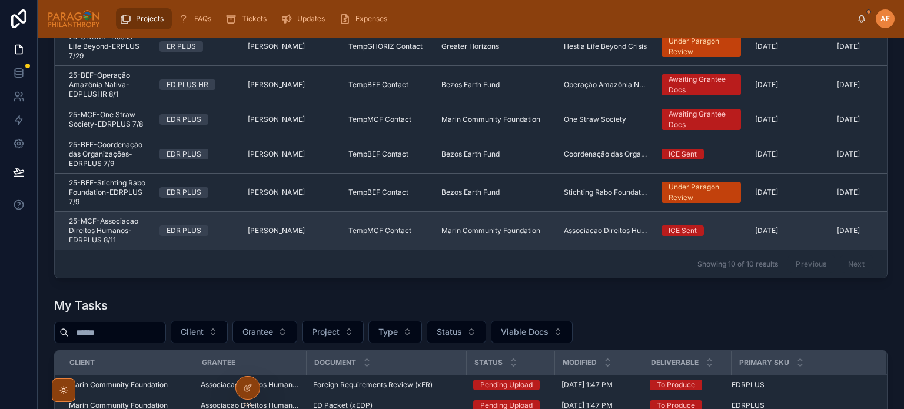
click at [146, 225] on td "25-MCF-Associacao Direitos Humanos-EDRPLUS 8/11 25-MCF-Associacao Direitos Huma…" at bounding box center [104, 231] width 98 height 38
click at [150, 225] on td "25-MCF-Associacao Direitos Humanos-EDRPLUS 8/11 25-MCF-Associacao Direitos Huma…" at bounding box center [104, 231] width 98 height 38
click at [147, 218] on td "25-MCF-Associacao Direitos Humanos-EDRPLUS 8/11 25-MCF-Associacao Direitos Huma…" at bounding box center [104, 231] width 98 height 38
click at [137, 229] on span "25-MCF-Associacao Direitos Humanos-EDRPLUS 8/11" at bounding box center [107, 231] width 77 height 28
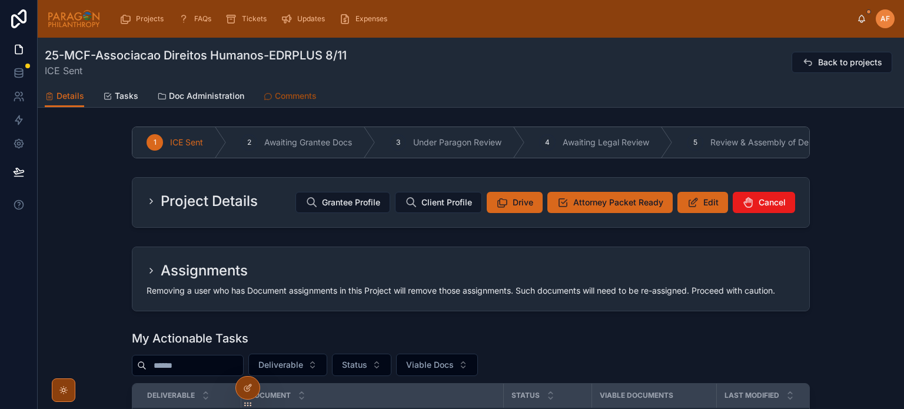
click at [294, 93] on span "Comments" at bounding box center [296, 96] width 42 height 12
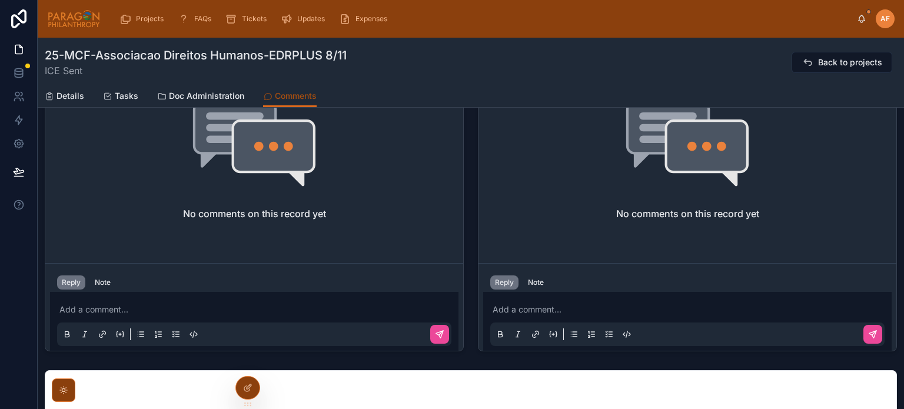
scroll to position [588, 0]
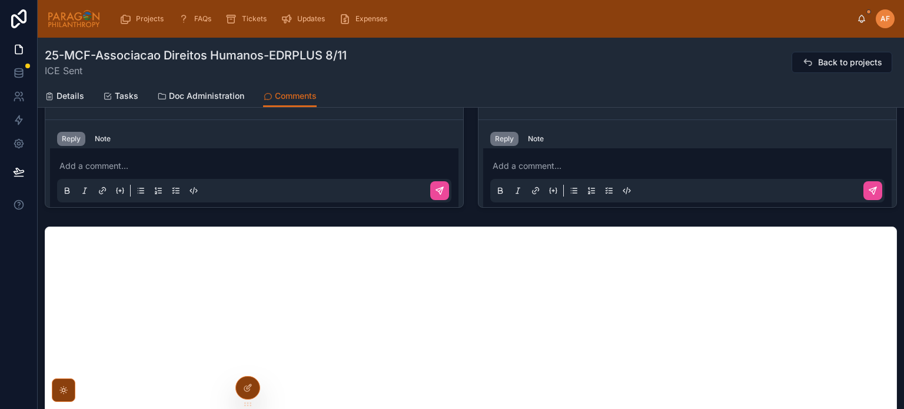
click at [528, 167] on p at bounding box center [690, 166] width 394 height 12
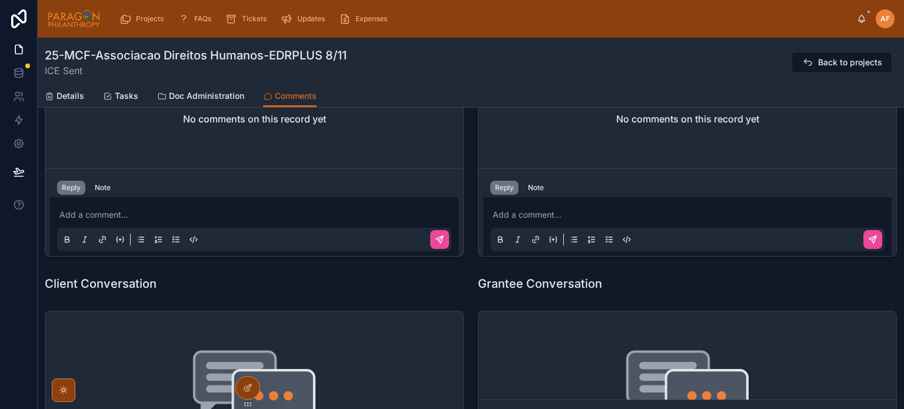
scroll to position [353, 0]
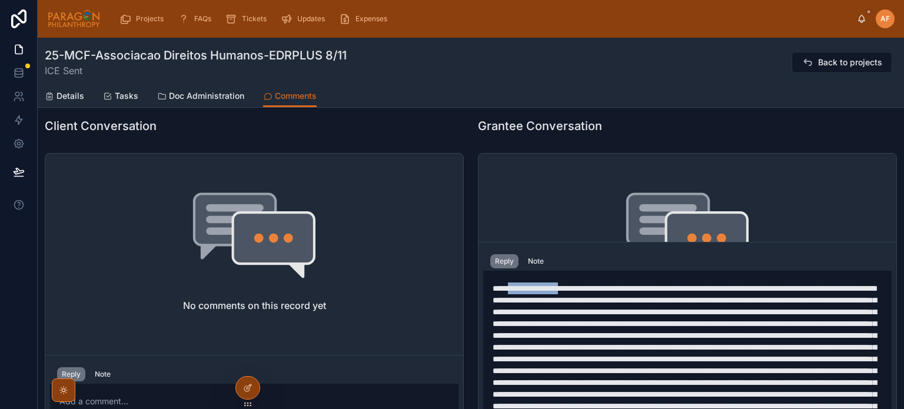
drag, startPoint x: 511, startPoint y: 269, endPoint x: 579, endPoint y: 269, distance: 67.7
click at [579, 284] on span at bounding box center [685, 353] width 384 height 138
drag, startPoint x: 543, startPoint y: 270, endPoint x: 557, endPoint y: 285, distance: 20.4
click at [544, 284] on span at bounding box center [685, 353] width 384 height 138
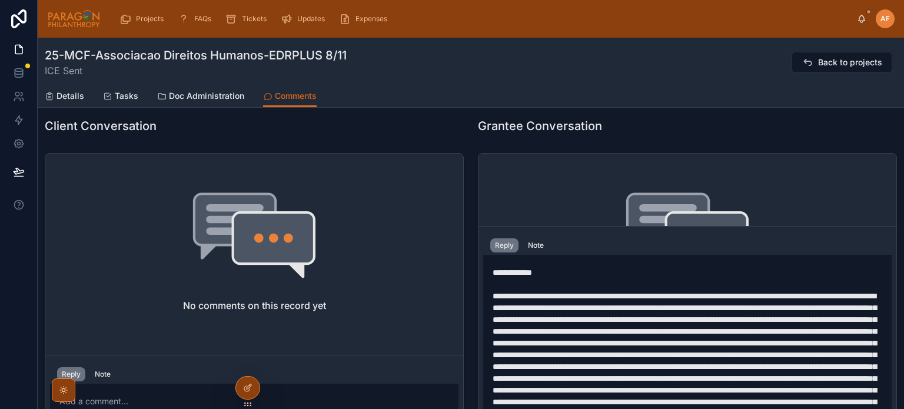
click at [675, 338] on span at bounding box center [685, 361] width 384 height 138
drag, startPoint x: 561, startPoint y: 332, endPoint x: 796, endPoint y: 327, distance: 234.3
click at [793, 318] on span at bounding box center [685, 361] width 384 height 138
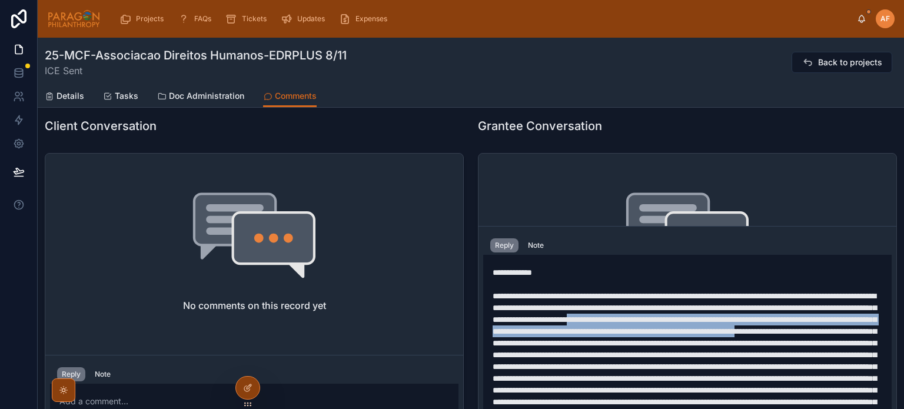
drag, startPoint x: 836, startPoint y: 315, endPoint x: 836, endPoint y: 355, distance: 39.4
click at [821, 343] on span at bounding box center [685, 361] width 384 height 138
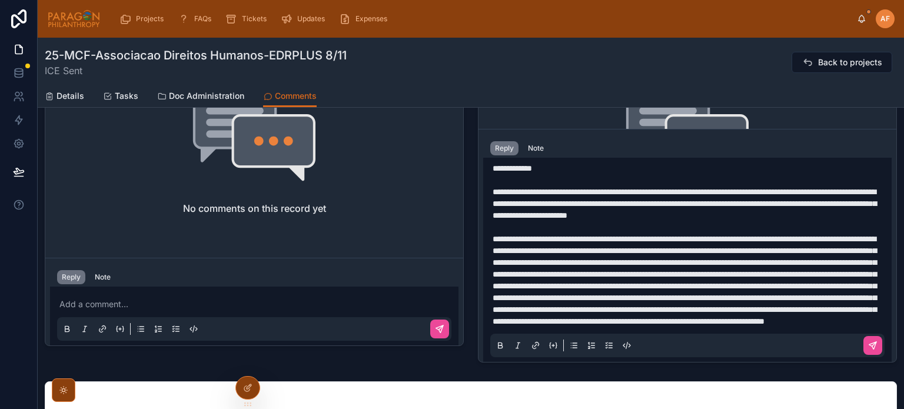
scroll to position [471, 0]
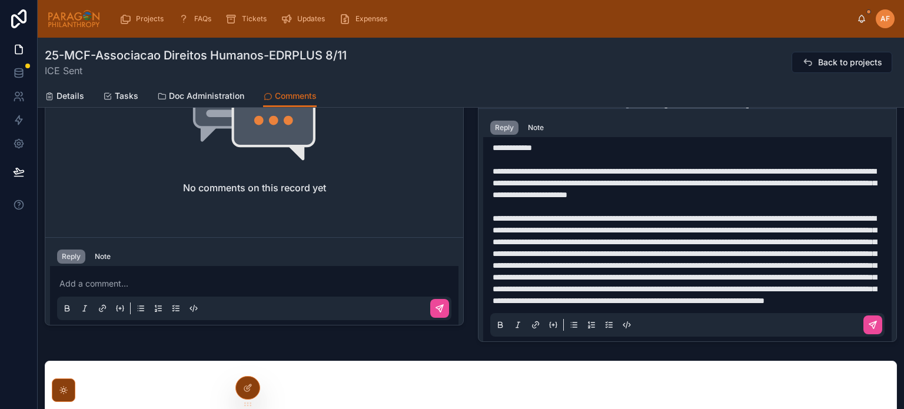
click at [791, 241] on span "**********" at bounding box center [685, 259] width 384 height 91
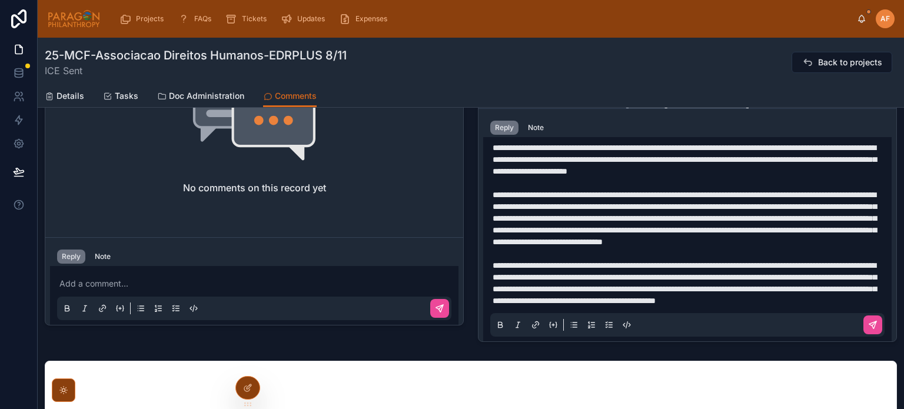
scroll to position [54, 0]
click at [490, 290] on div "**********" at bounding box center [687, 224] width 394 height 226
click at [493, 290] on span "**********" at bounding box center [685, 283] width 384 height 44
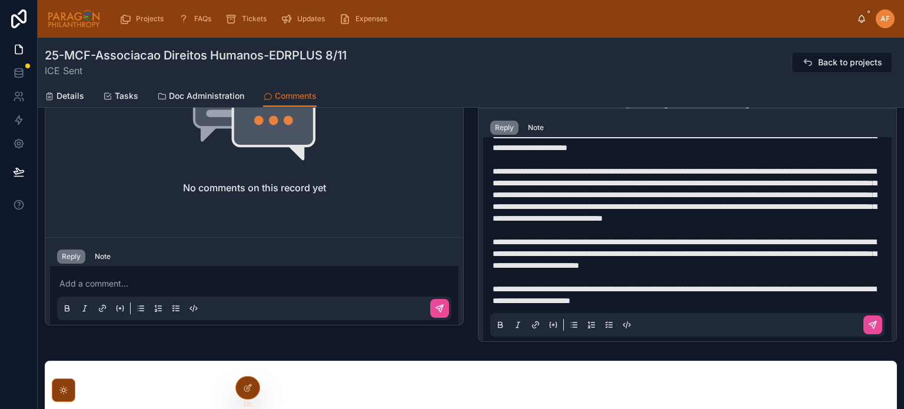
scroll to position [66, 0]
click at [600, 303] on span "**********" at bounding box center [684, 295] width 383 height 20
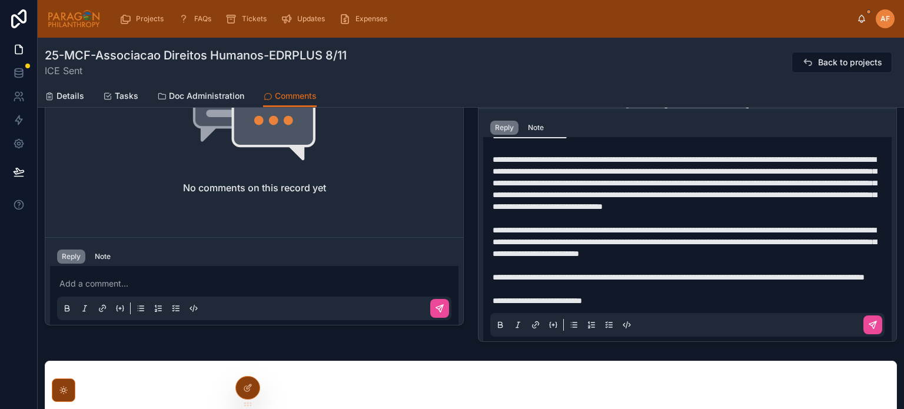
click at [626, 307] on p "**********" at bounding box center [690, 301] width 394 height 12
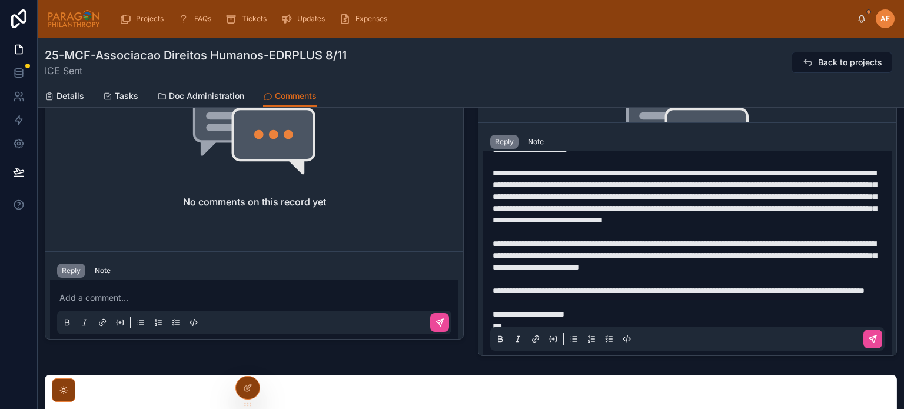
scroll to position [101, 0]
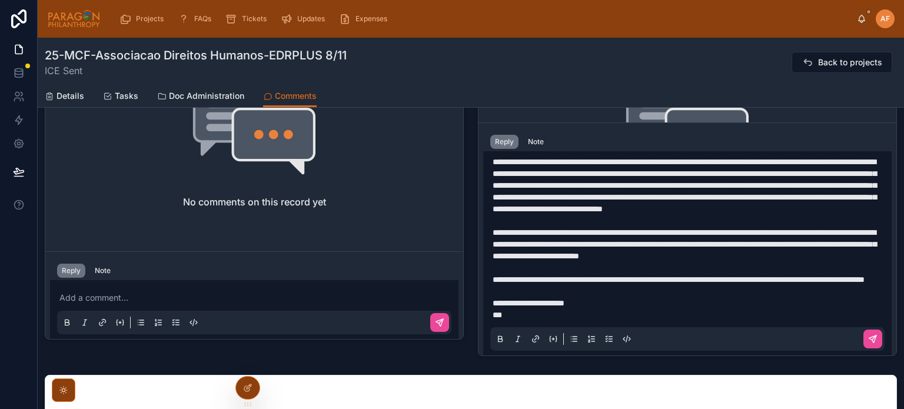
click at [615, 284] on p "**********" at bounding box center [690, 280] width 394 height 12
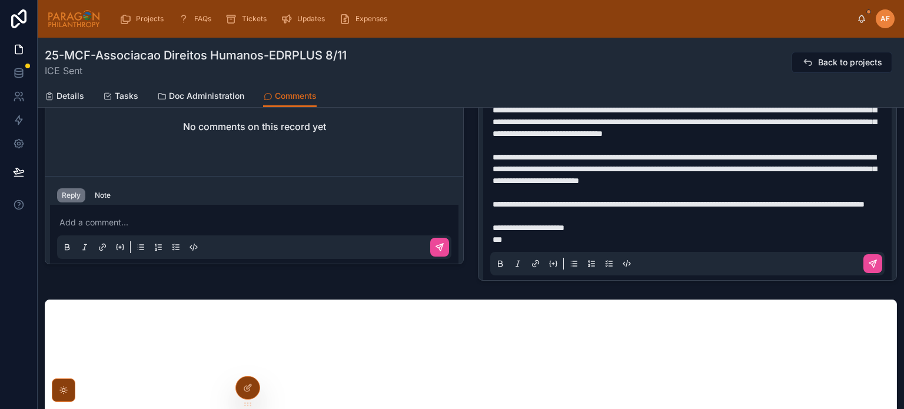
scroll to position [516, 0]
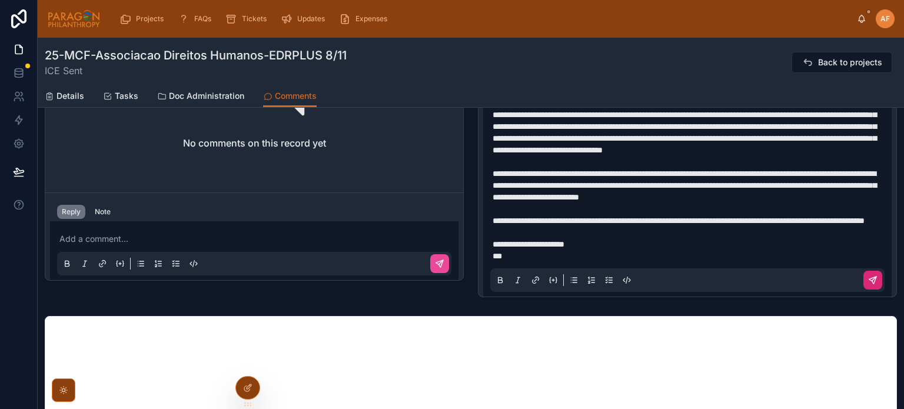
click at [869, 280] on icon at bounding box center [872, 280] width 7 height 7
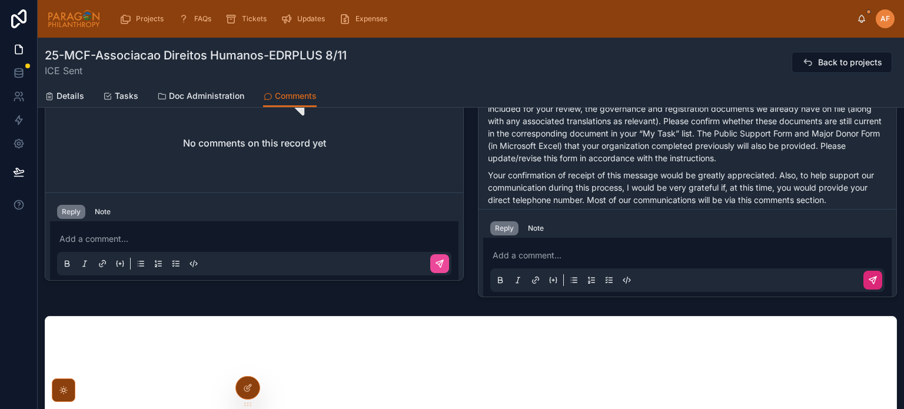
scroll to position [81, 0]
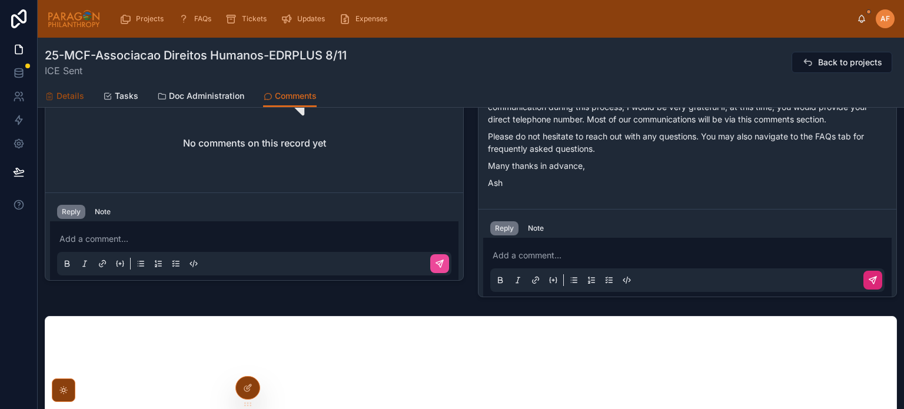
click at [74, 92] on span "Details" at bounding box center [70, 96] width 28 height 12
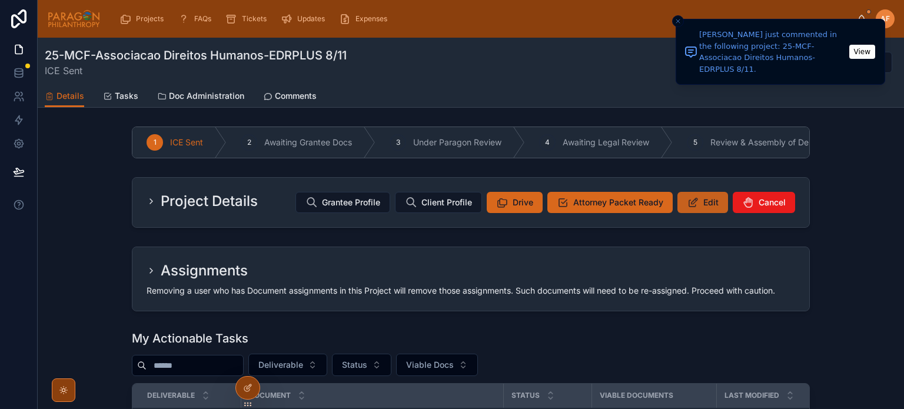
click at [682, 207] on button "Edit" at bounding box center [702, 202] width 51 height 21
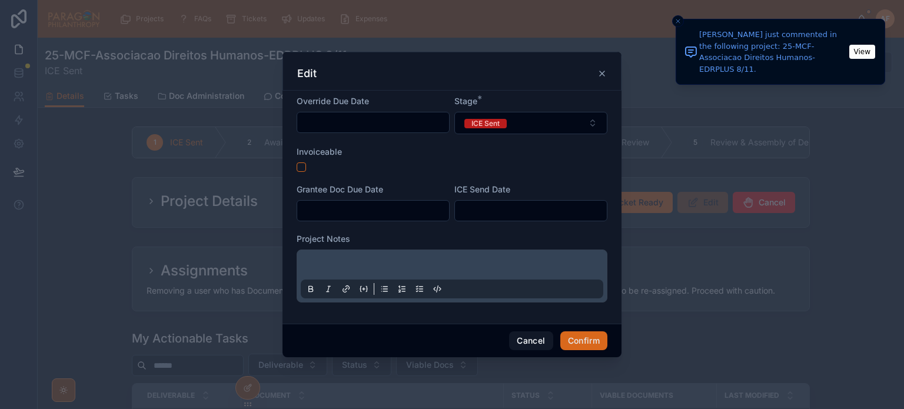
click at [324, 208] on input "text" at bounding box center [373, 210] width 152 height 16
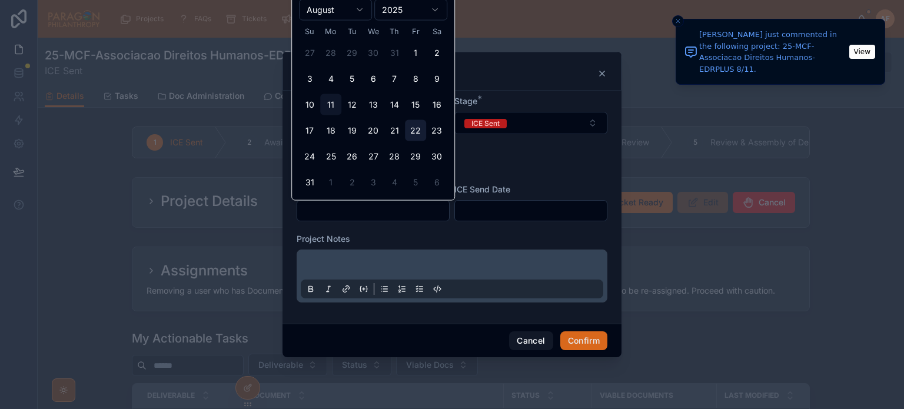
click at [417, 126] on button "22" at bounding box center [415, 130] width 21 height 21
type input "*********"
click at [481, 208] on input "text" at bounding box center [531, 210] width 152 height 16
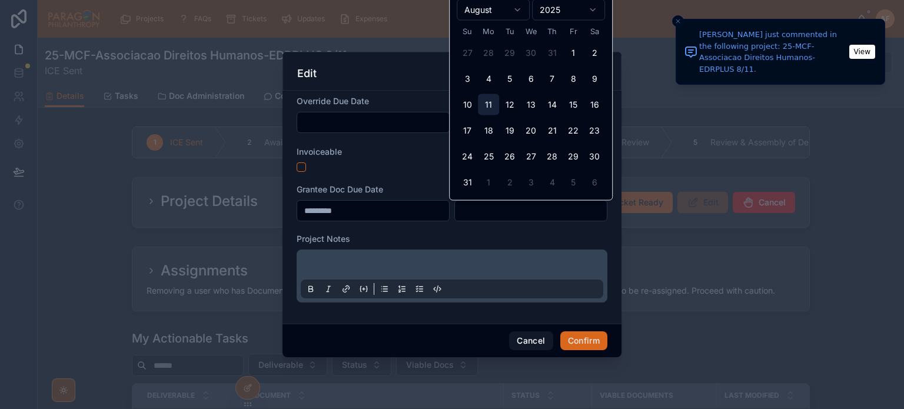
click at [489, 104] on button "11" at bounding box center [488, 104] width 21 height 21
type input "*********"
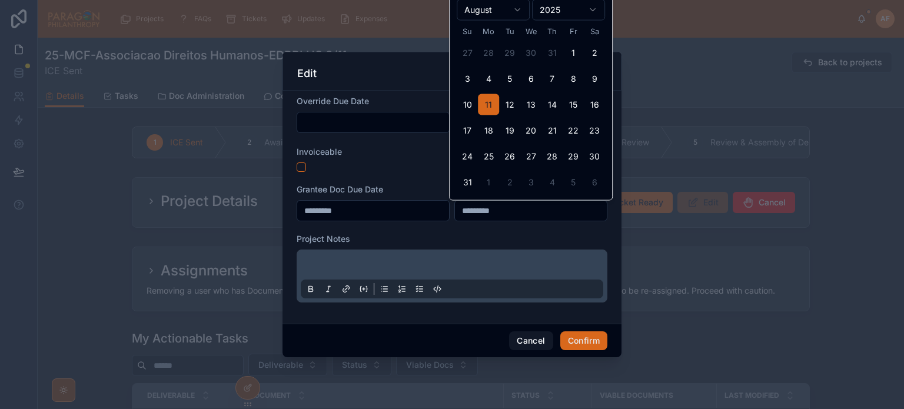
click at [436, 230] on form "Override Due Date Stage * ICE Sent Invoiceable Grantee Doc Due Date ********* I…" at bounding box center [452, 204] width 311 height 219
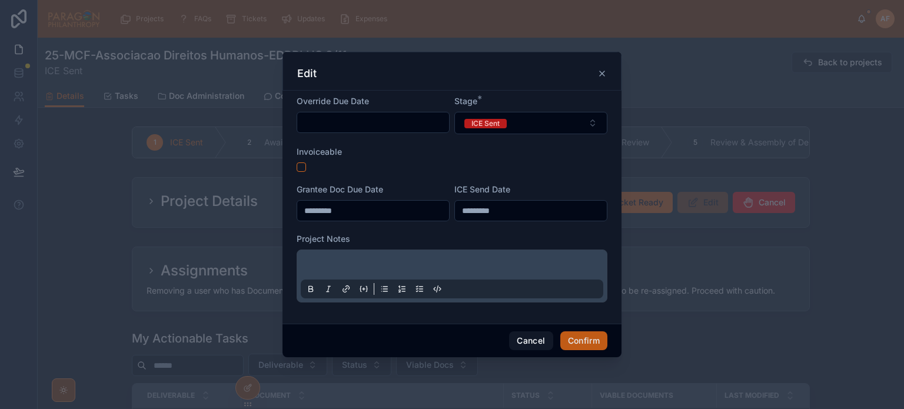
click at [587, 336] on button "Confirm" at bounding box center [583, 340] width 47 height 19
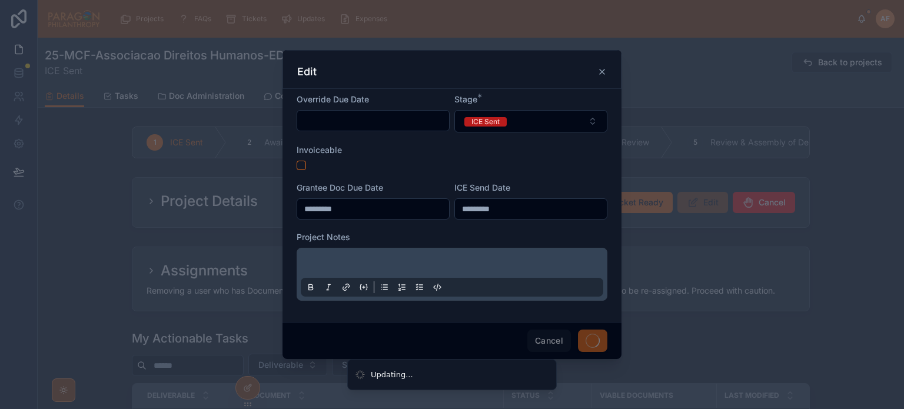
click at [254, 61] on div at bounding box center [452, 204] width 904 height 409
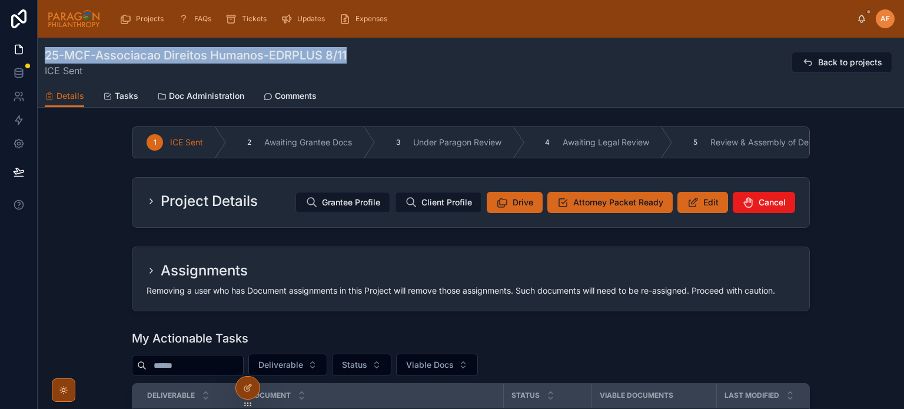
drag, startPoint x: 349, startPoint y: 56, endPoint x: 46, endPoint y: 54, distance: 303.1
click at [46, 54] on div "25-MCF-Associacao Direitos Humanos-EDRPLUS 8/11 ICE Sent Back to projects" at bounding box center [471, 62] width 852 height 31
copy h1 "25-MCF-Associacao Direitos Humanos-EDRPLUS 8/11"
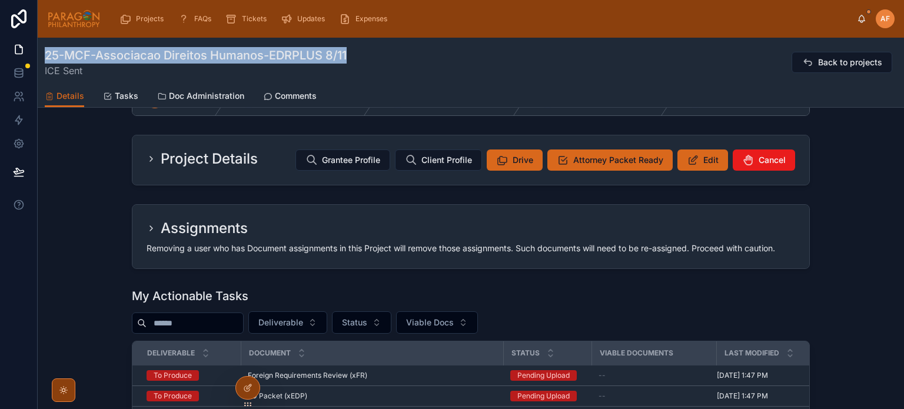
scroll to position [59, 0]
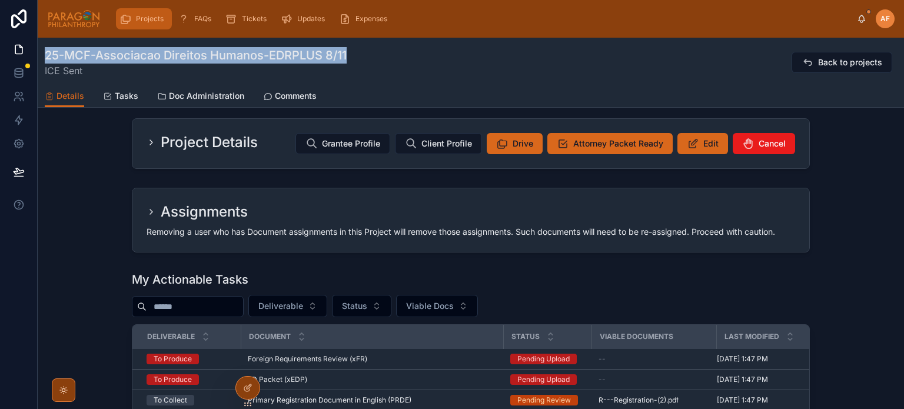
click at [139, 16] on span "Projects" at bounding box center [150, 18] width 28 height 9
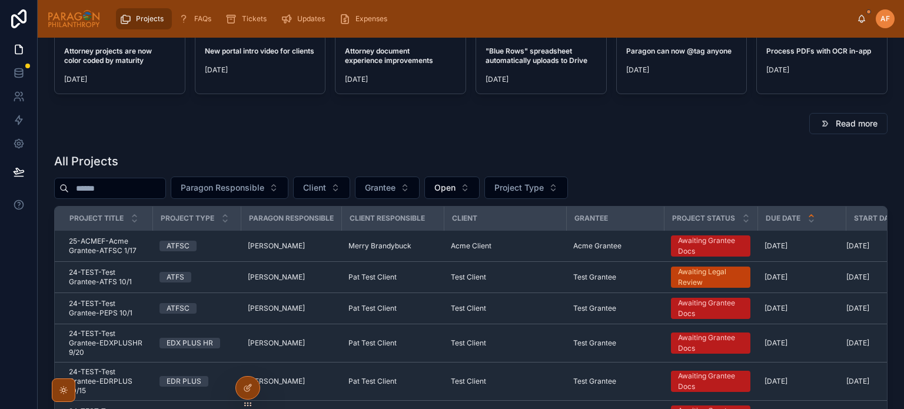
click at [146, 189] on input "text" at bounding box center [117, 188] width 97 height 16
type input "******"
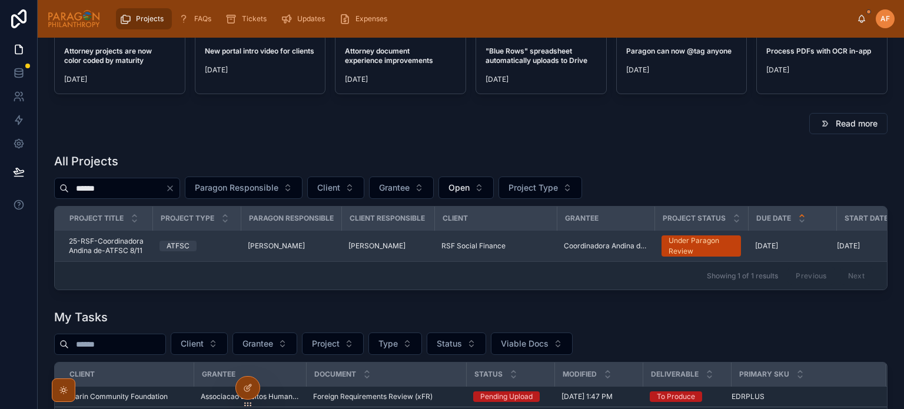
click at [318, 244] on div "[PERSON_NAME]" at bounding box center [291, 245] width 87 height 9
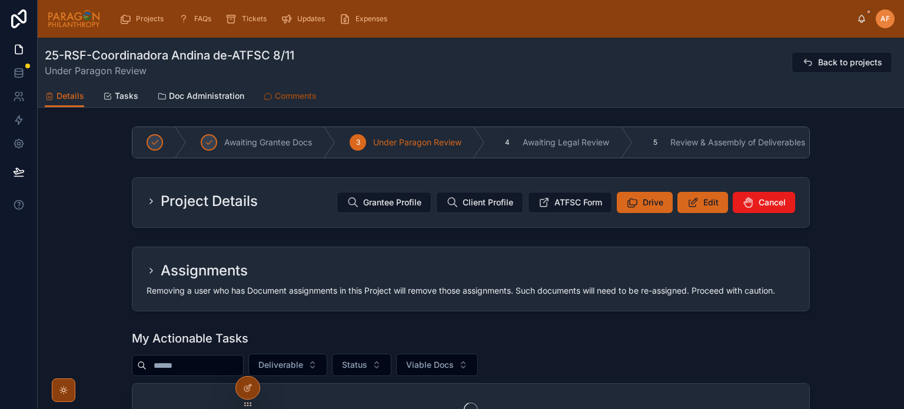
click at [293, 94] on span "Comments" at bounding box center [296, 96] width 42 height 12
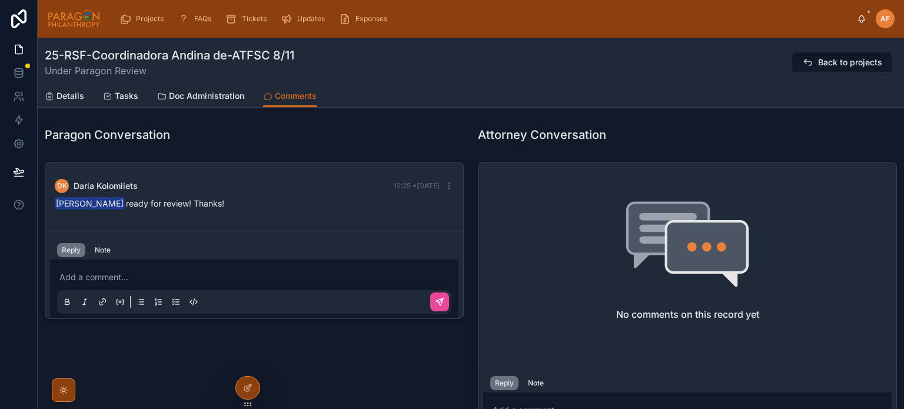
click at [146, 265] on div "Add a comment..." at bounding box center [254, 288] width 394 height 49
click at [146, 276] on p at bounding box center [256, 277] width 394 height 12
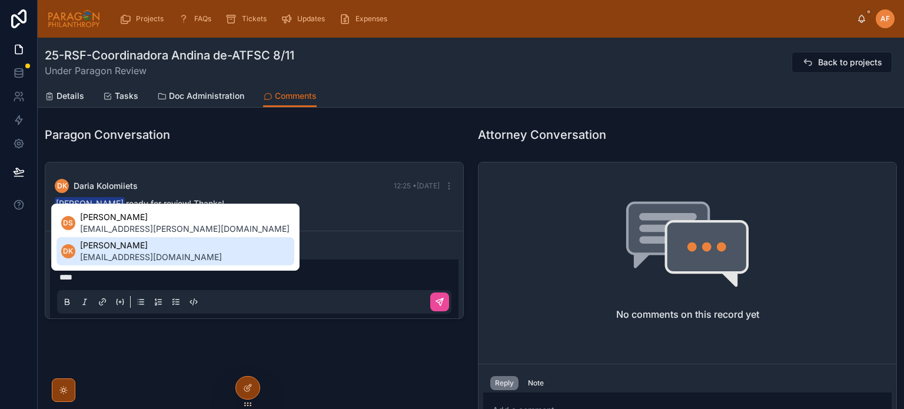
click at [162, 250] on span "[PERSON_NAME]" at bounding box center [151, 246] width 142 height 12
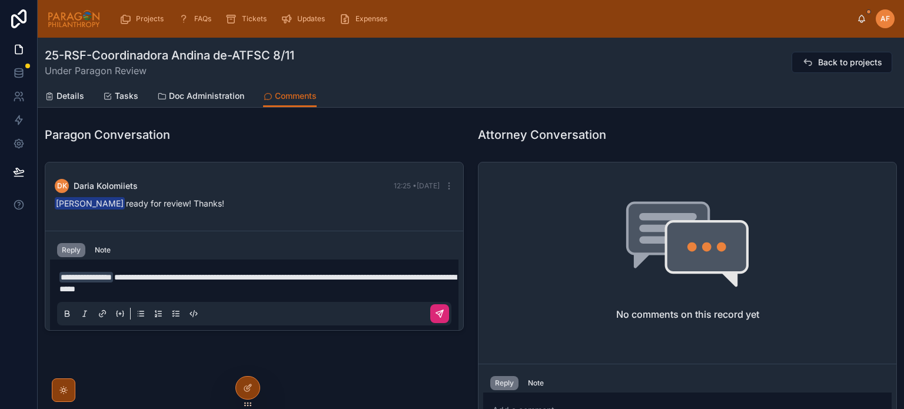
click at [445, 312] on button at bounding box center [439, 313] width 19 height 19
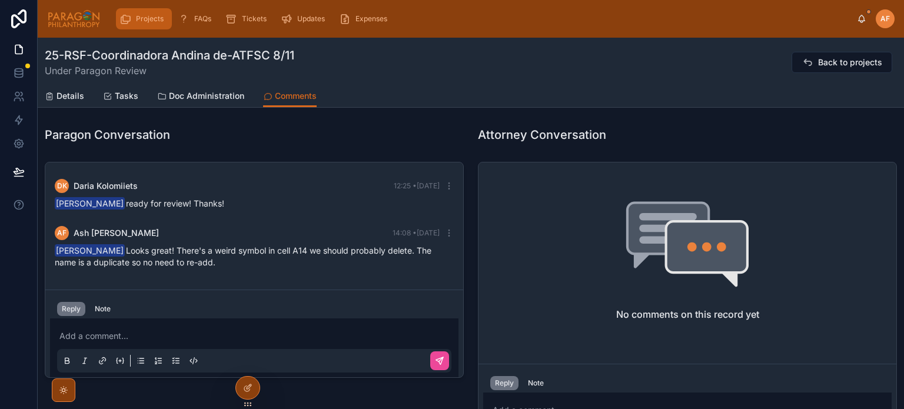
click at [151, 15] on span "Projects" at bounding box center [150, 18] width 28 height 9
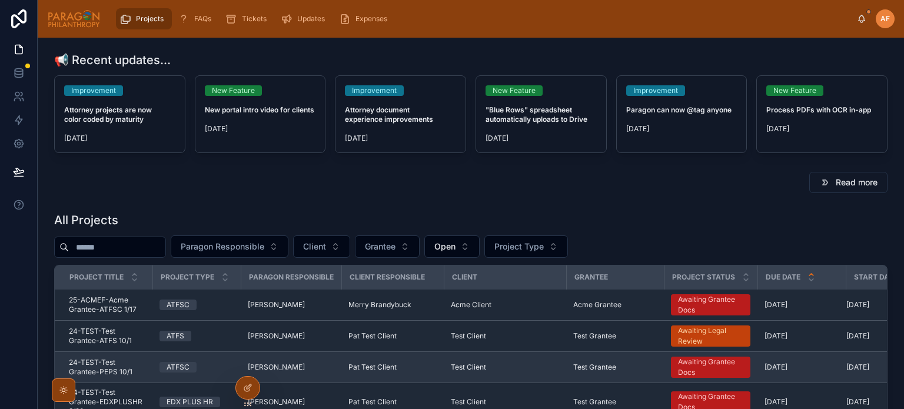
scroll to position [59, 0]
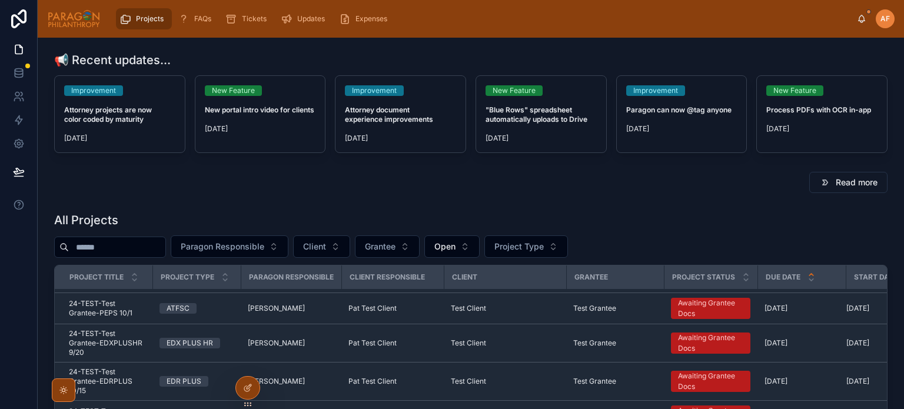
drag, startPoint x: 130, startPoint y: 258, endPoint x: 126, endPoint y: 254, distance: 6.3
click at [129, 258] on div "All Projects Paragon Responsible Client Grantee Open Project Type Project Title…" at bounding box center [470, 392] width 833 height 361
click at [125, 253] on input "text" at bounding box center [117, 247] width 97 height 16
type input "*******"
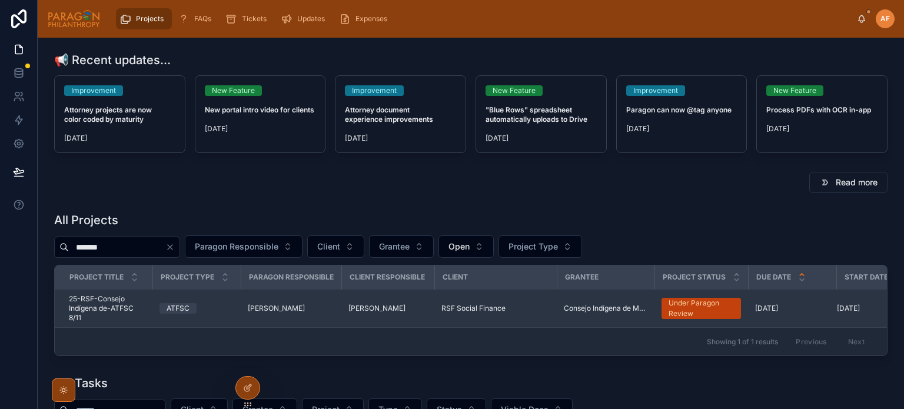
click at [405, 310] on div "[PERSON_NAME]" at bounding box center [387, 308] width 79 height 9
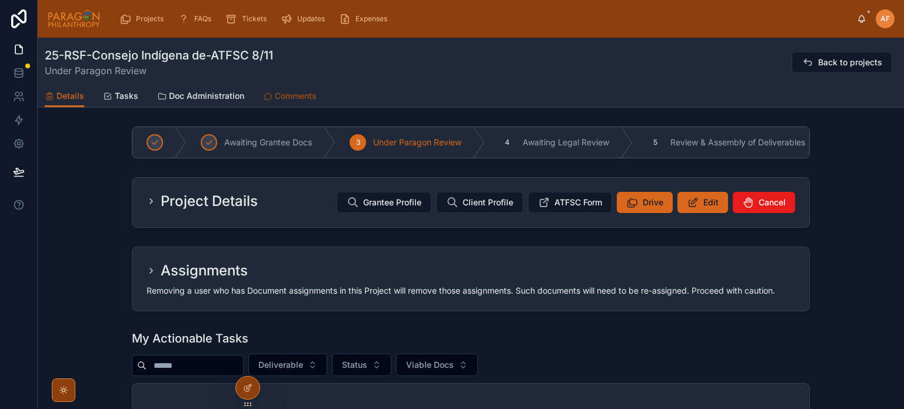
click at [306, 93] on span "Comments" at bounding box center [296, 96] width 42 height 12
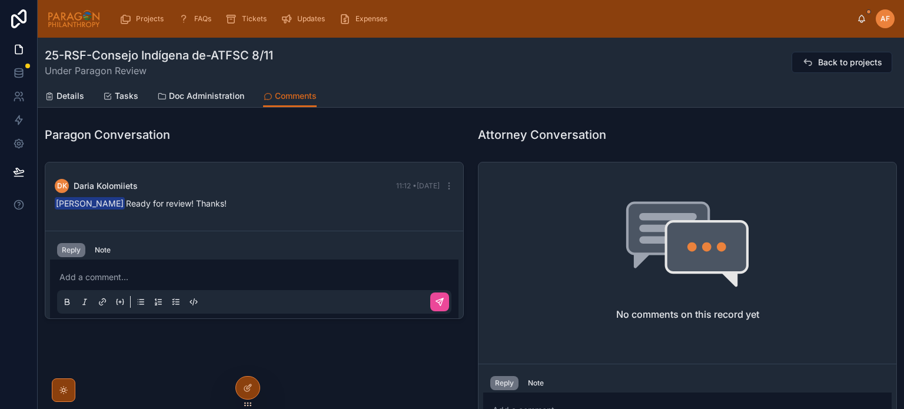
click at [177, 283] on div "Add a comment..." at bounding box center [254, 288] width 394 height 49
click at [167, 271] on p at bounding box center [256, 277] width 394 height 12
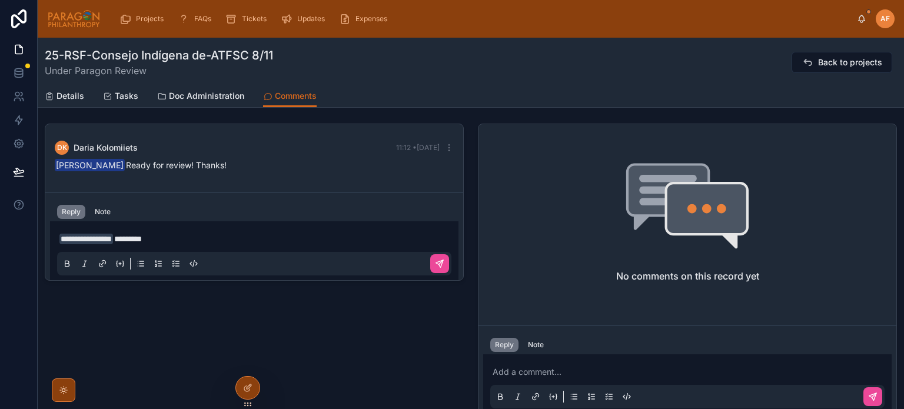
scroll to position [59, 0]
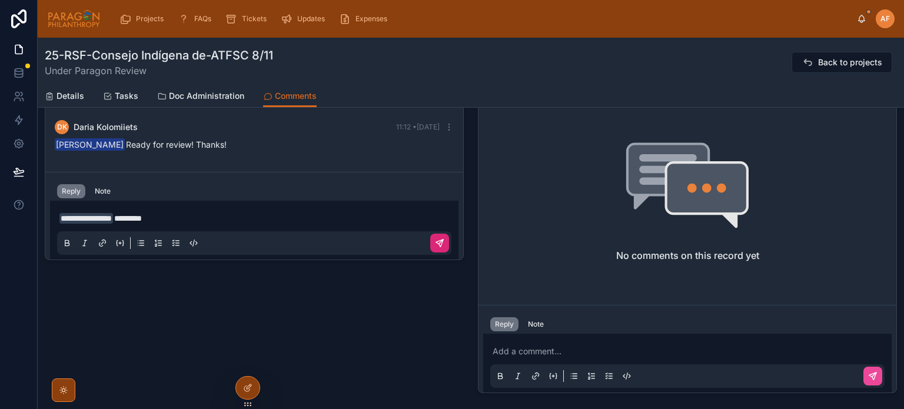
click at [436, 237] on button at bounding box center [439, 243] width 19 height 19
